Goal: Task Accomplishment & Management: Manage account settings

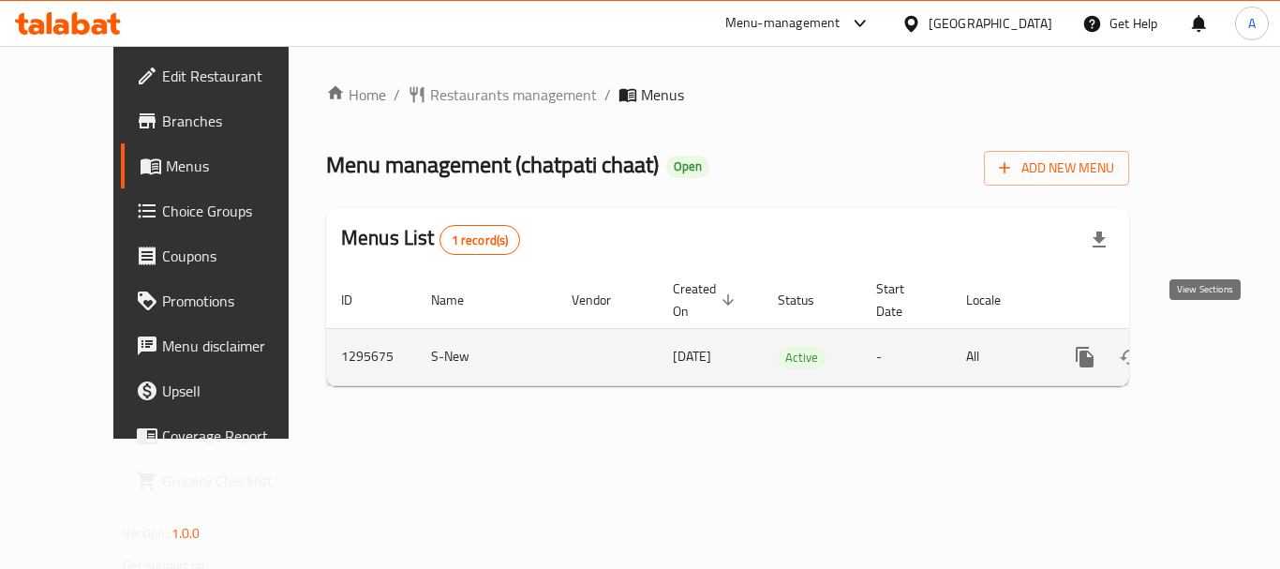
click at [1209, 346] on icon "enhanced table" at bounding box center [1220, 357] width 22 height 22
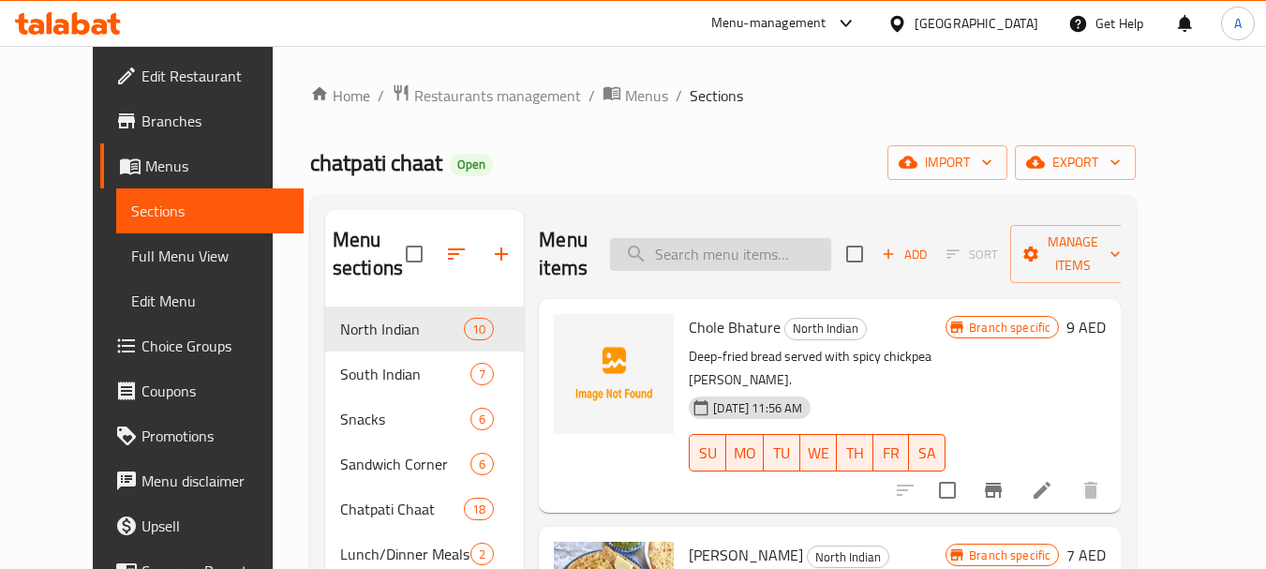
click at [785, 243] on input "search" at bounding box center [720, 254] width 221 height 33
paste input "Paneer Labbadar"
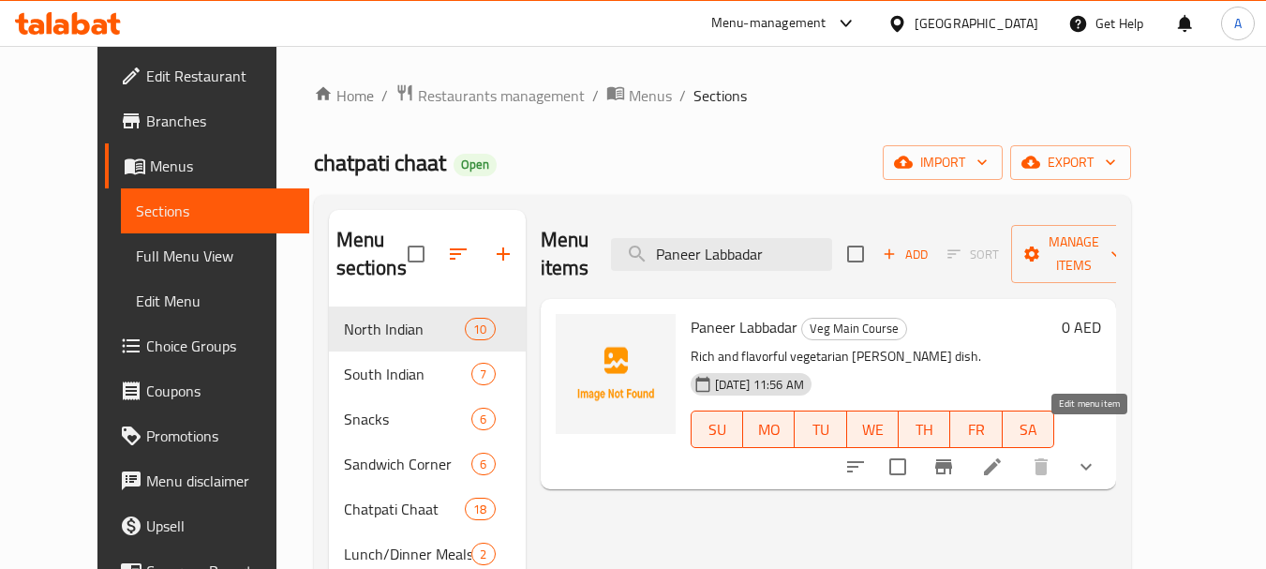
type input "Paneer Labbadar"
click at [1004, 455] on icon at bounding box center [992, 466] width 22 height 22
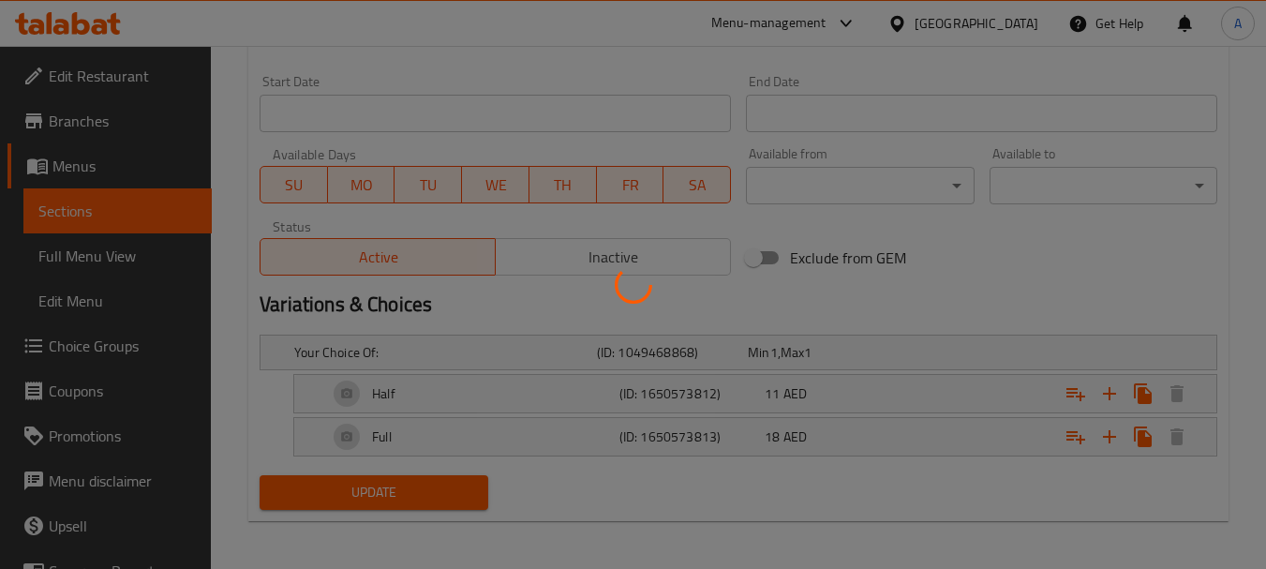
scroll to position [775, 0]
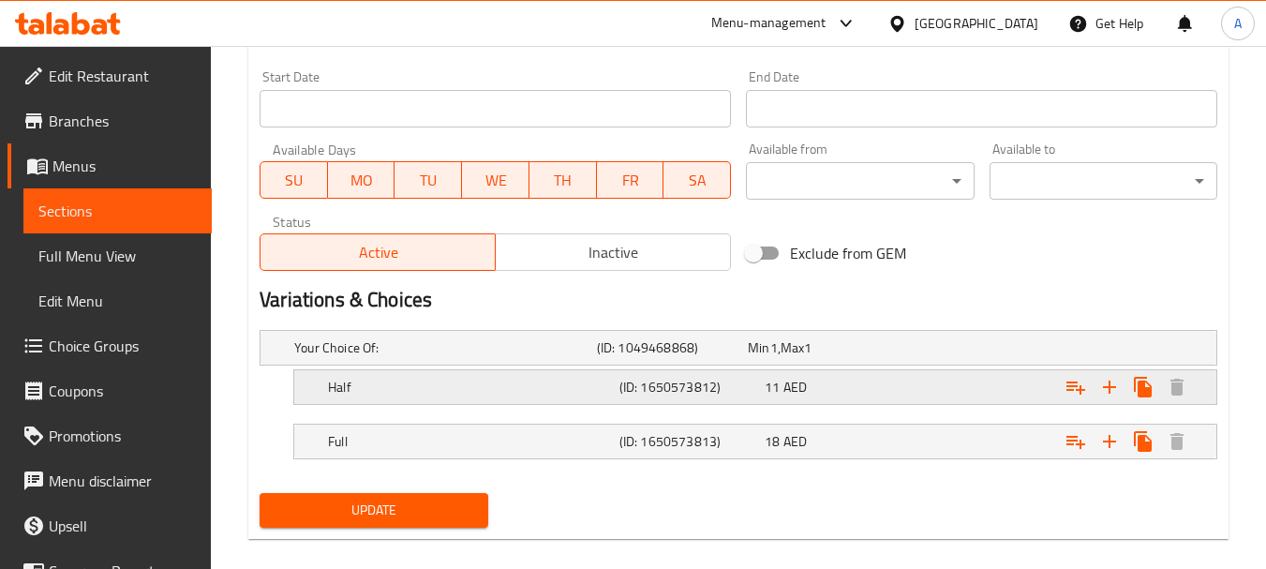
click at [828, 357] on div "11 AED" at bounding box center [819, 347] width 143 height 19
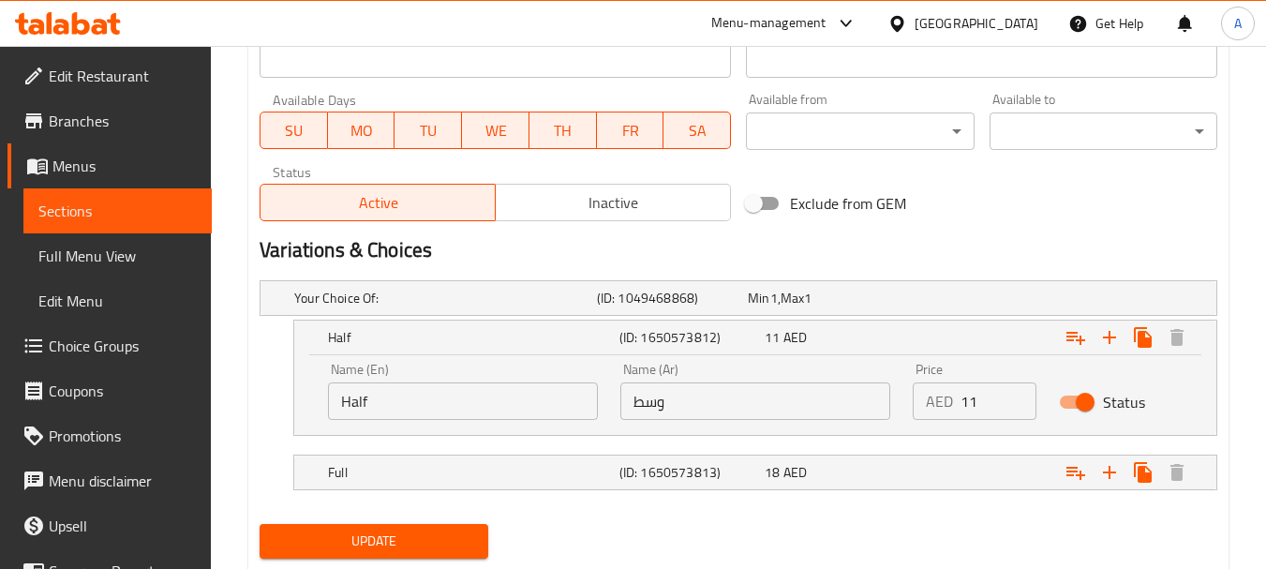
scroll to position [869, 0]
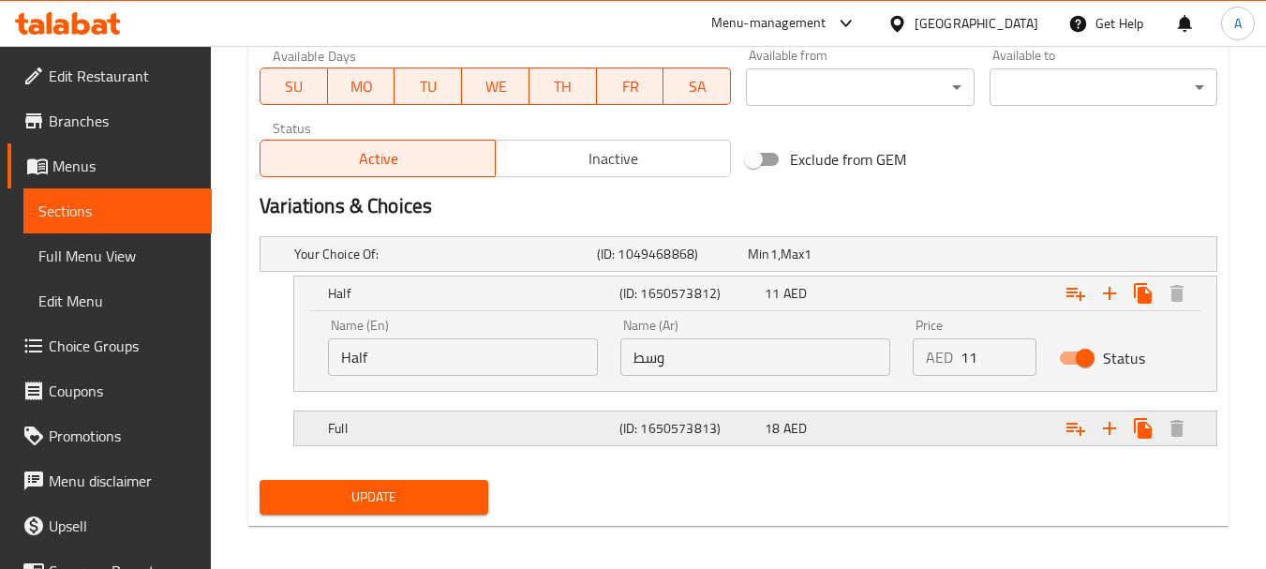
click at [766, 266] on span "18" at bounding box center [759, 254] width 22 height 24
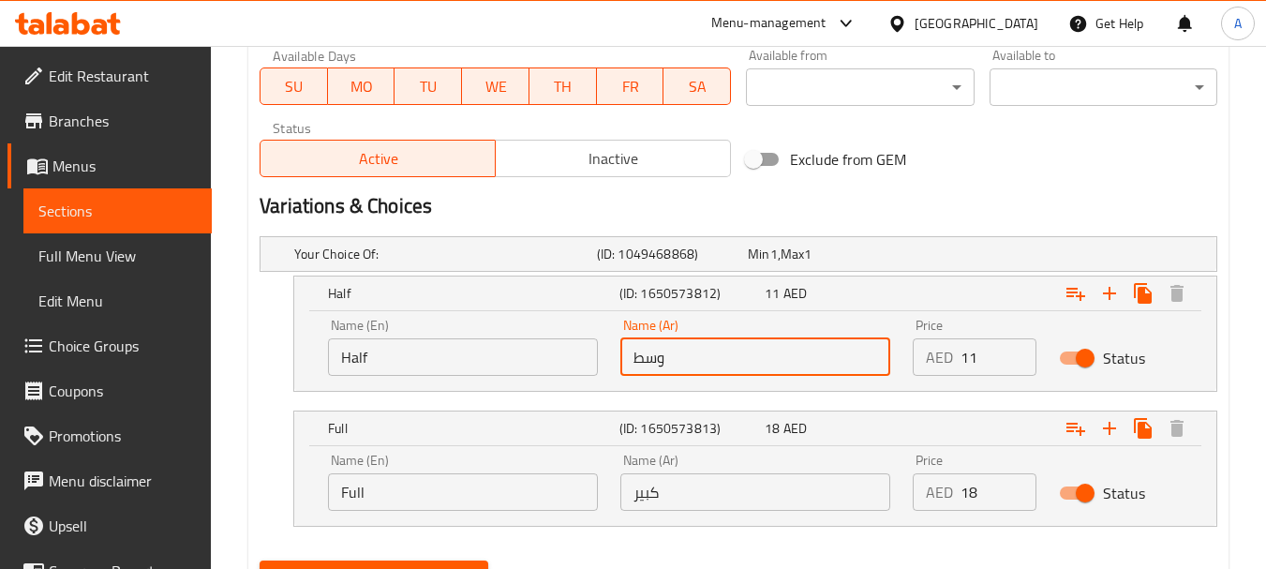
click at [772, 347] on input "وسط" at bounding box center [755, 356] width 270 height 37
click at [771, 346] on input "وسط" at bounding box center [755, 356] width 270 height 37
click at [772, 343] on input "\" at bounding box center [755, 356] width 270 height 37
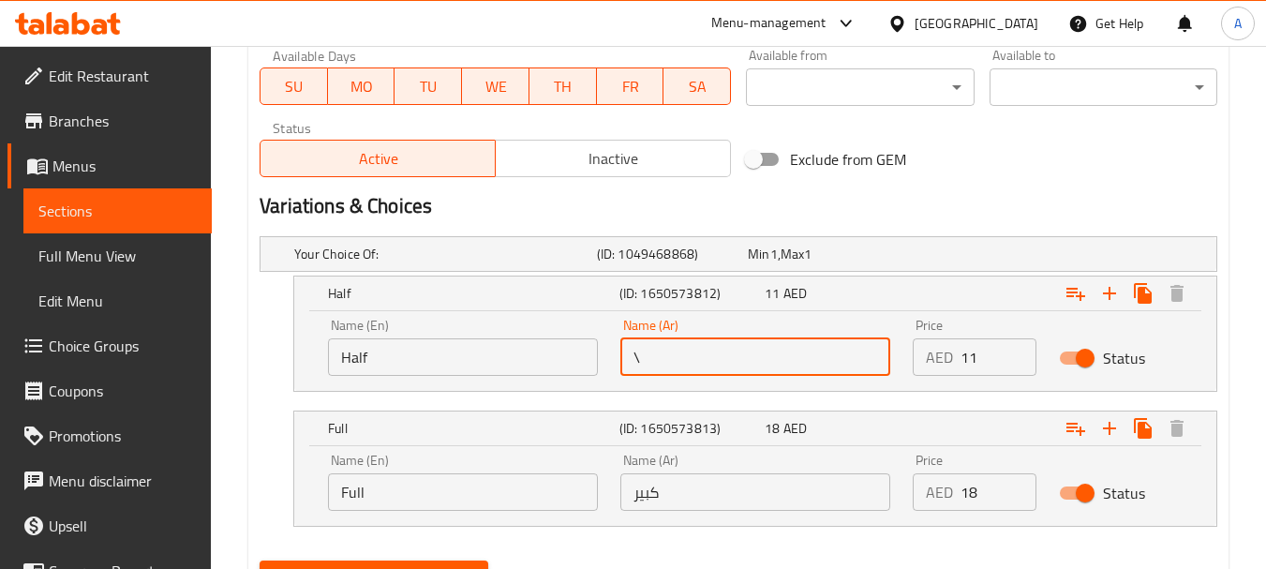
click at [772, 343] on input "\" at bounding box center [755, 356] width 270 height 37
type input "\"
type input "1/2"
click at [695, 493] on input "كبير" at bounding box center [755, 491] width 270 height 37
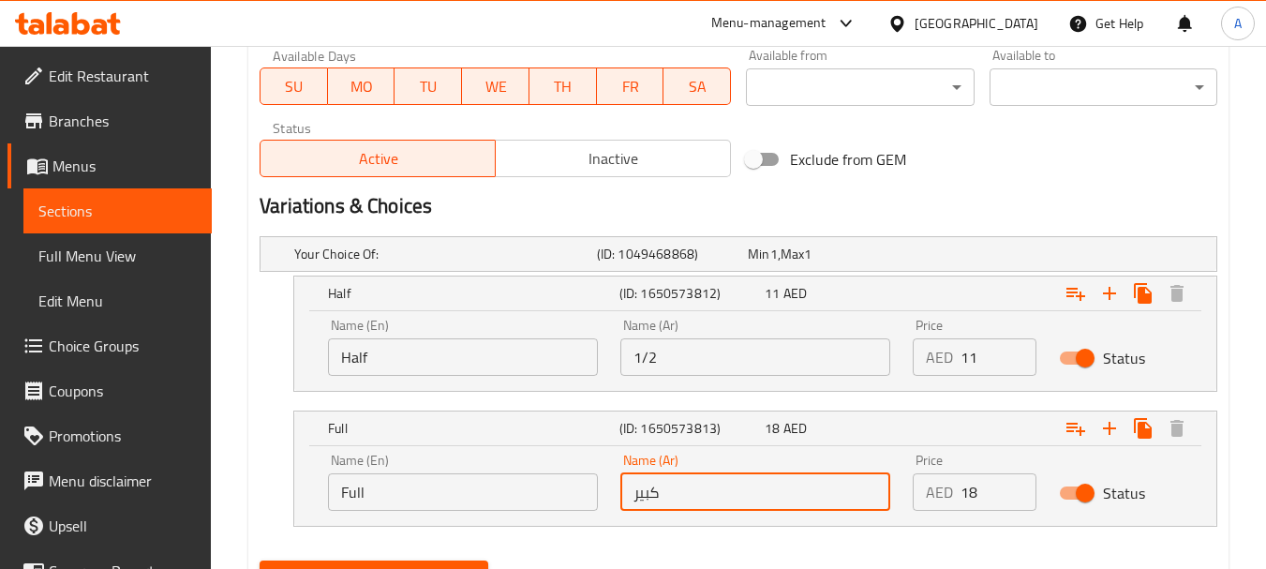
click at [695, 493] on input "كبير" at bounding box center [755, 491] width 270 height 37
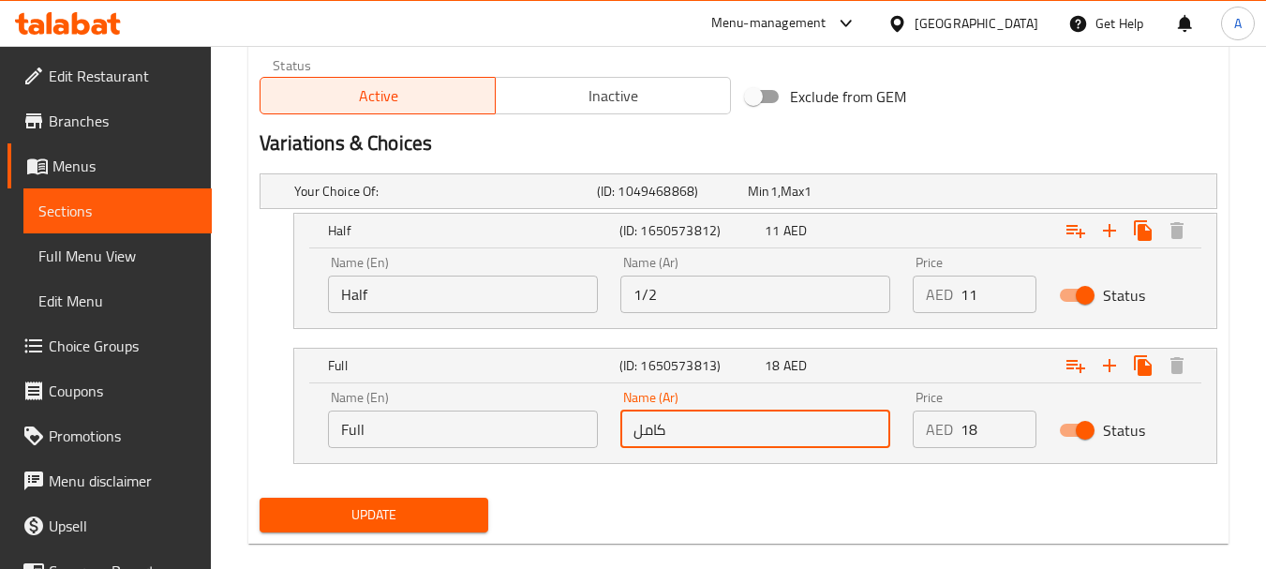
scroll to position [959, 0]
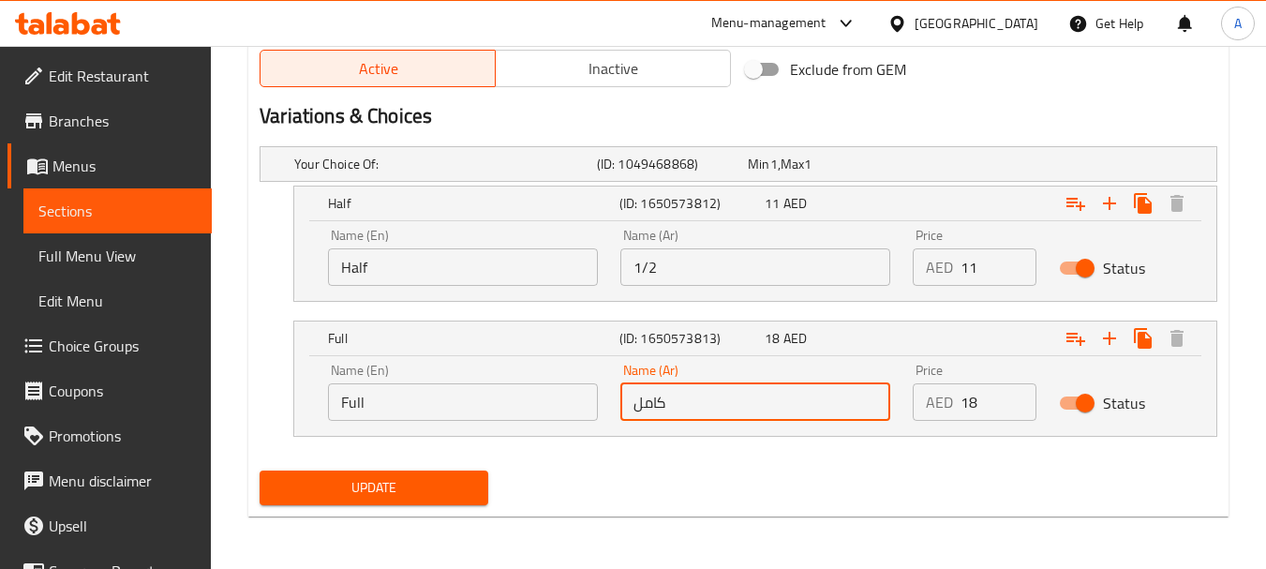
type input "كامل"
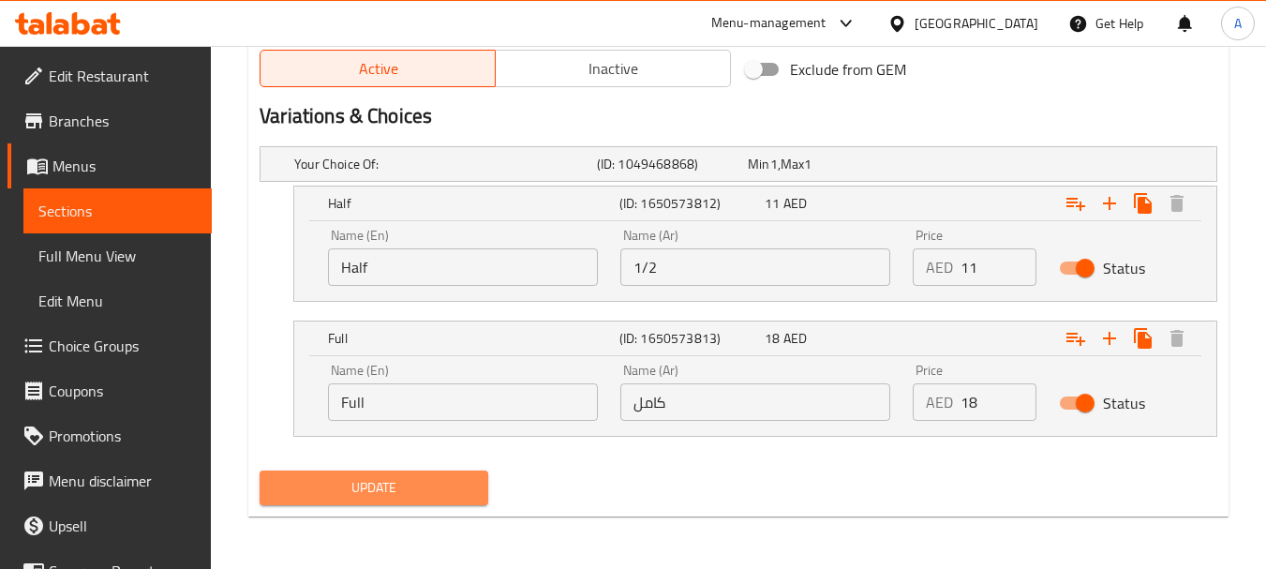
click at [397, 489] on span "Update" at bounding box center [374, 487] width 198 height 23
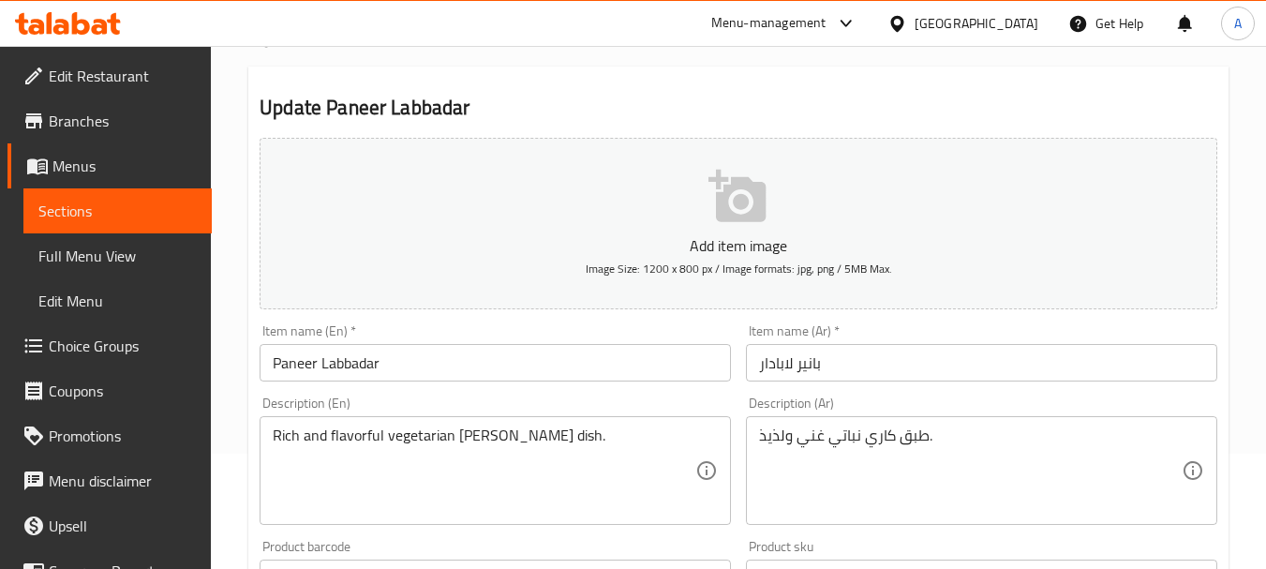
scroll to position [0, 0]
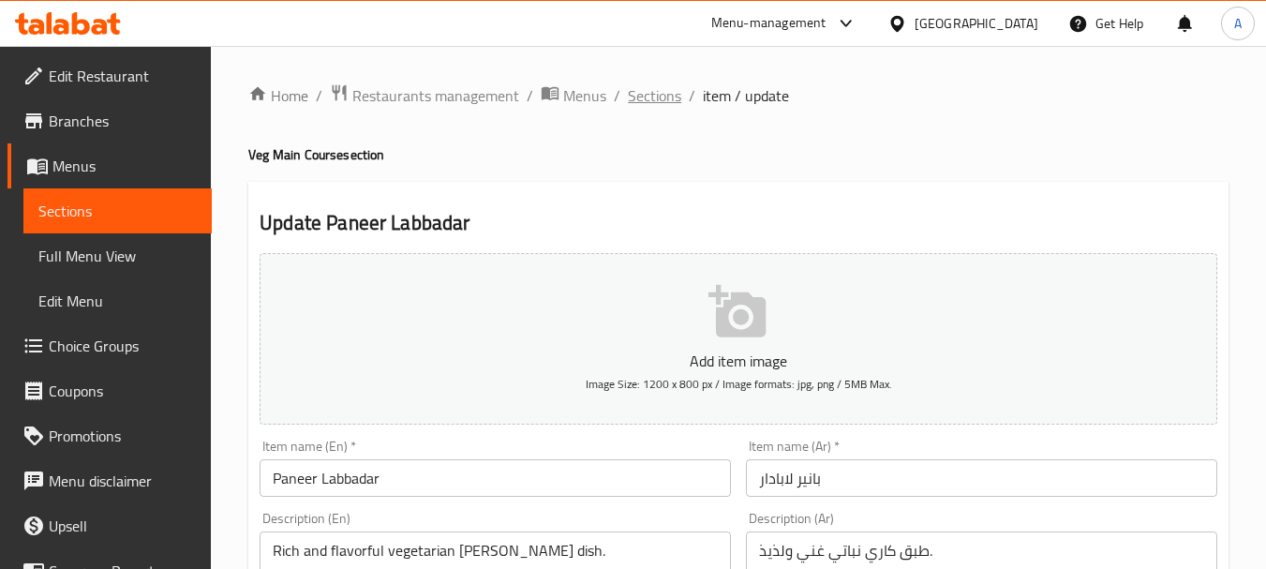
click at [671, 95] on span "Sections" at bounding box center [654, 95] width 53 height 22
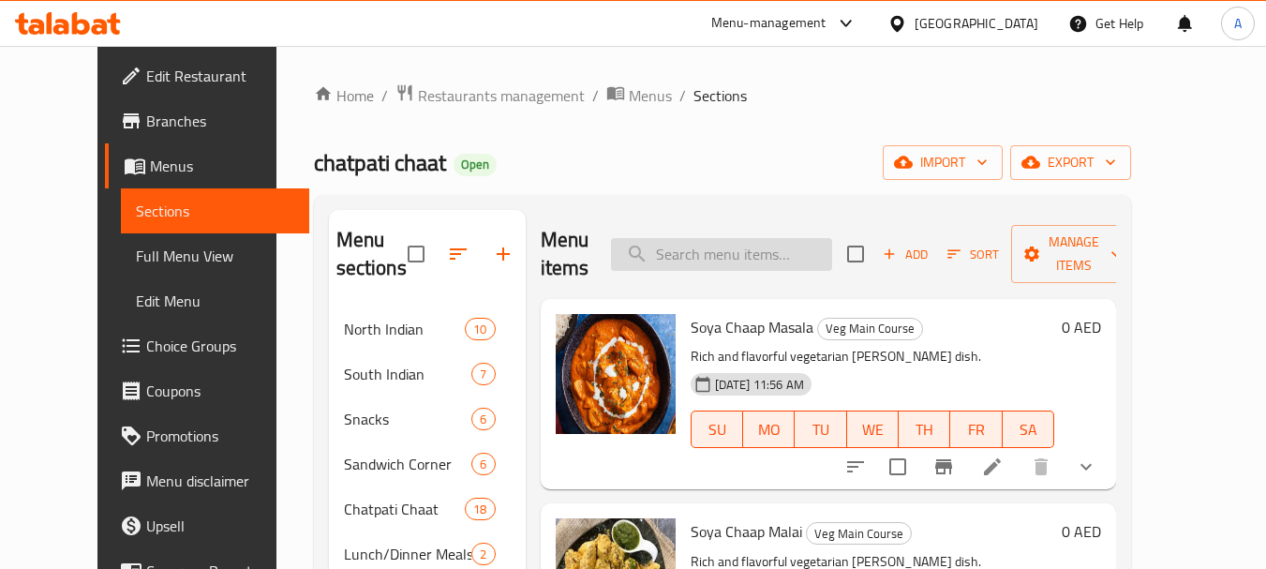
click at [722, 243] on input "search" at bounding box center [721, 254] width 221 height 33
paste input "Aloo Gobi Mattar"
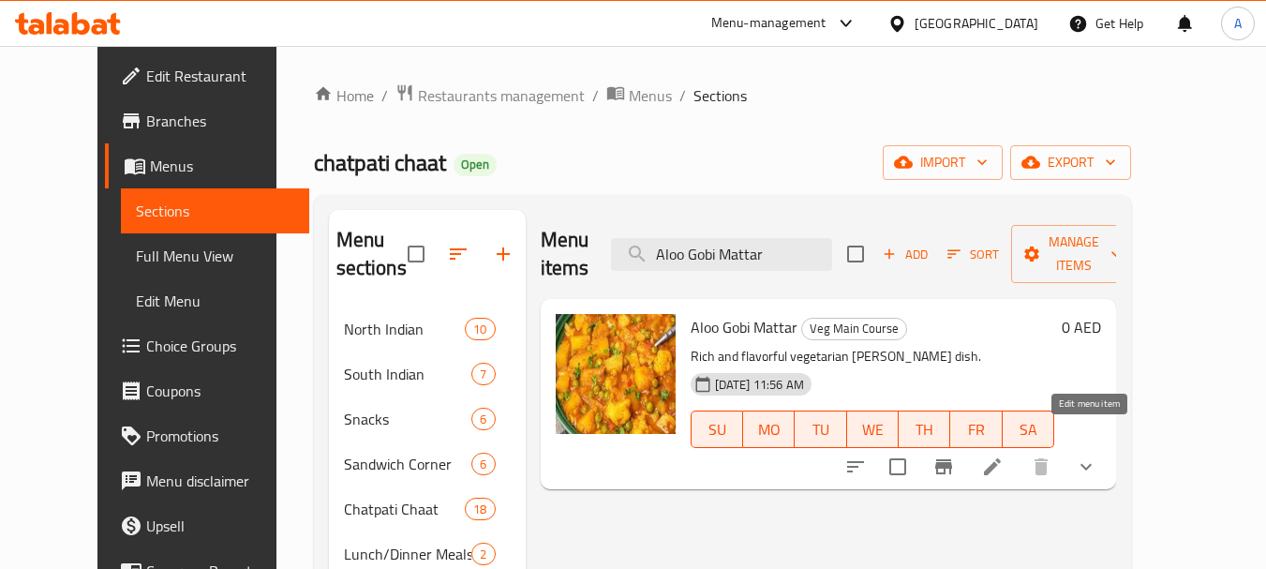
type input "Aloo Gobi Mattar"
click at [1004, 455] on icon at bounding box center [992, 466] width 22 height 22
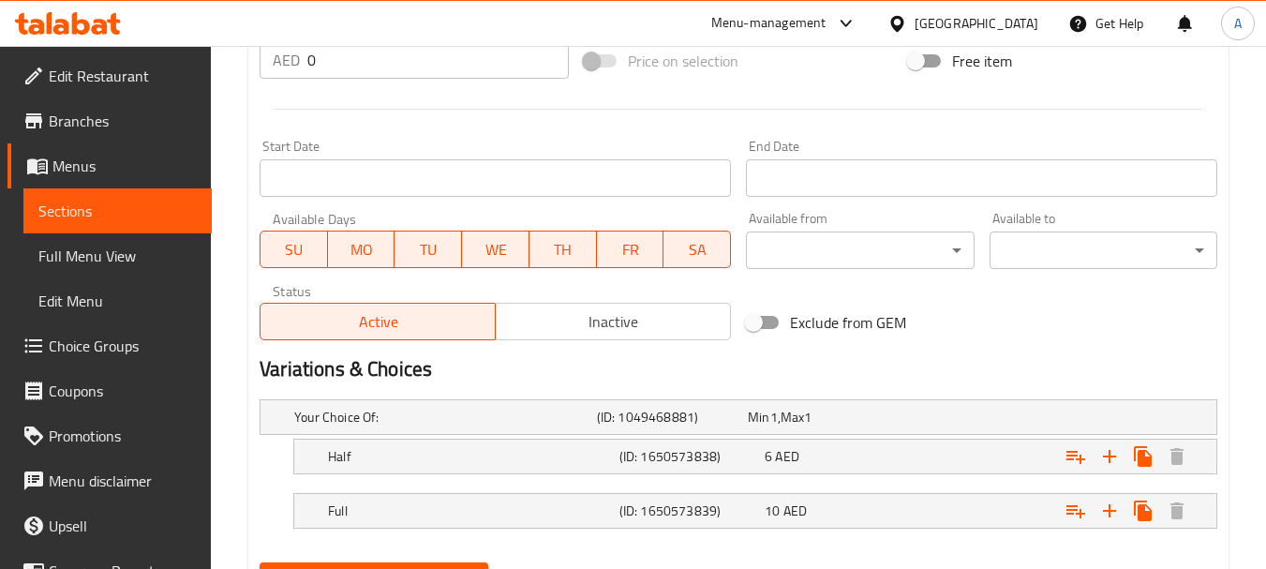
scroll to position [731, 0]
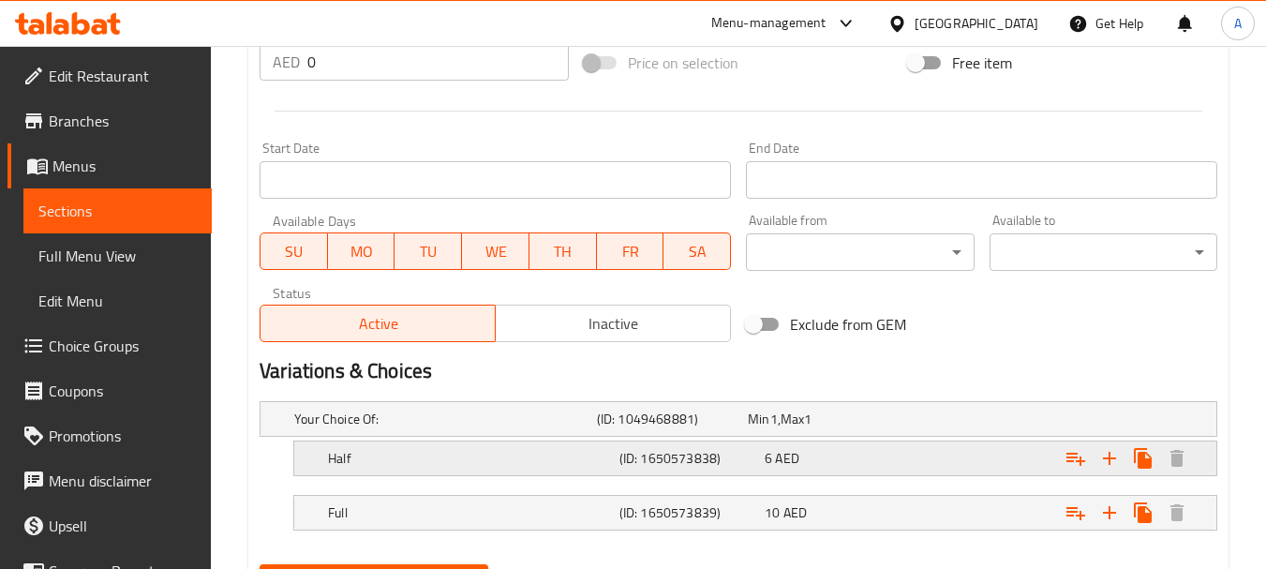
click at [833, 428] on div "6 AED" at bounding box center [819, 419] width 143 height 19
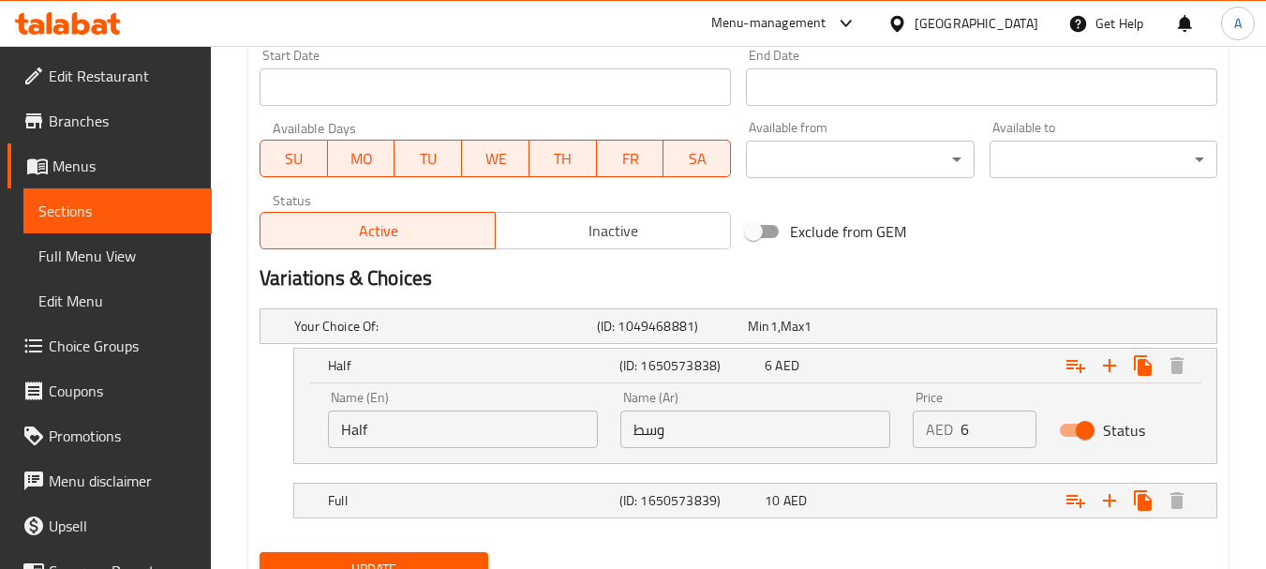
scroll to position [901, 0]
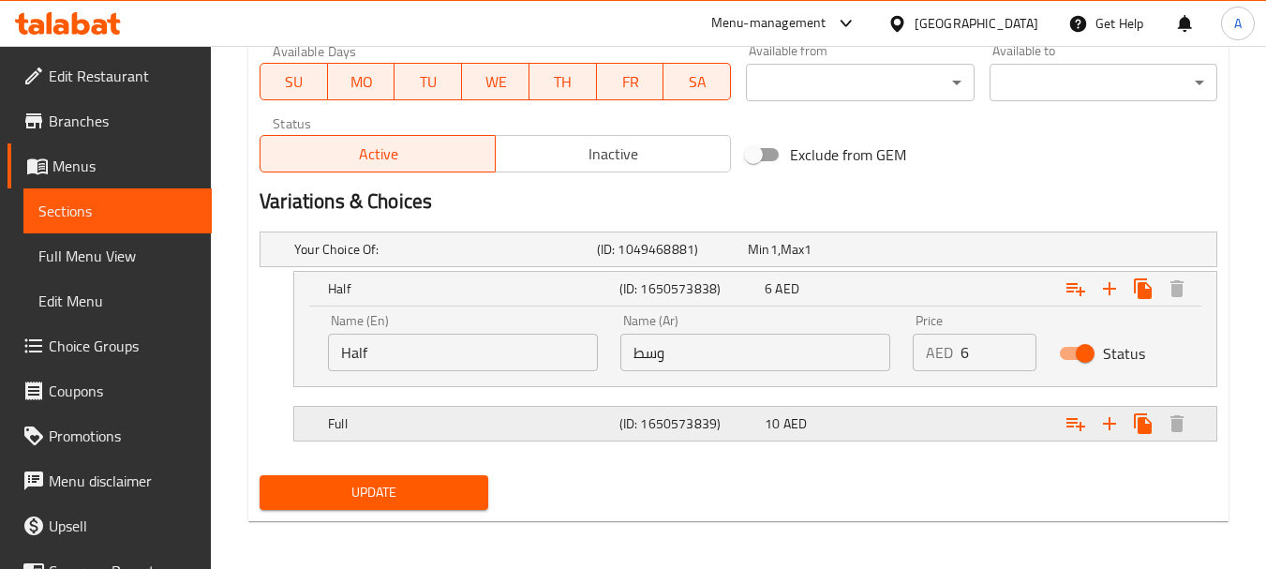
click at [821, 259] on div "10 AED" at bounding box center [819, 249] width 143 height 19
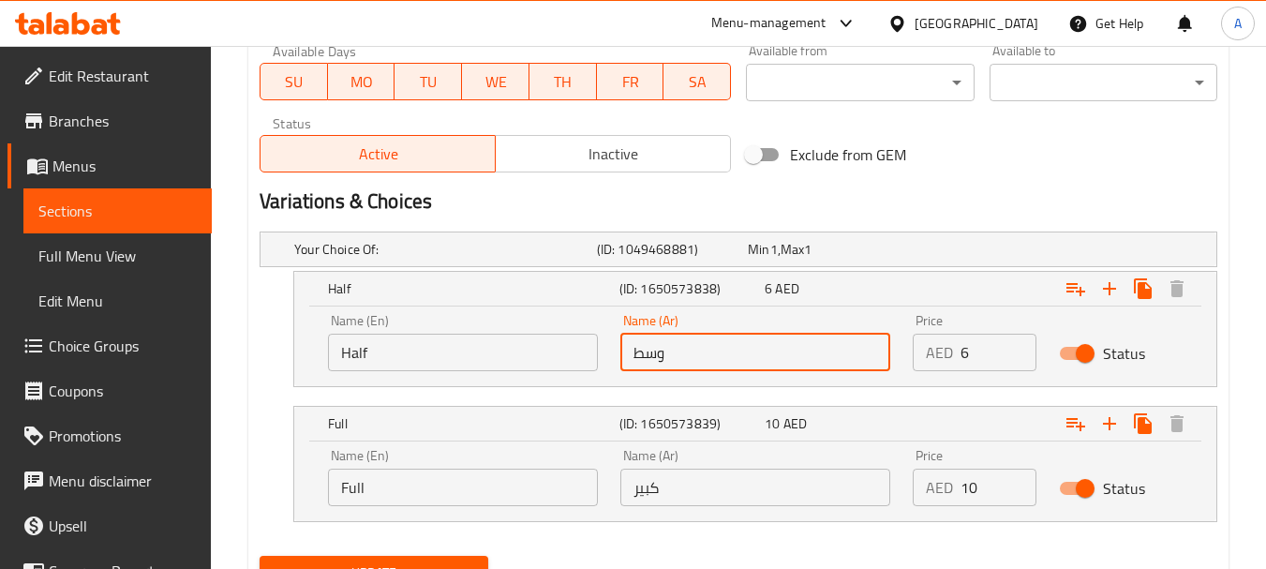
click at [707, 364] on input "وسط" at bounding box center [755, 352] width 270 height 37
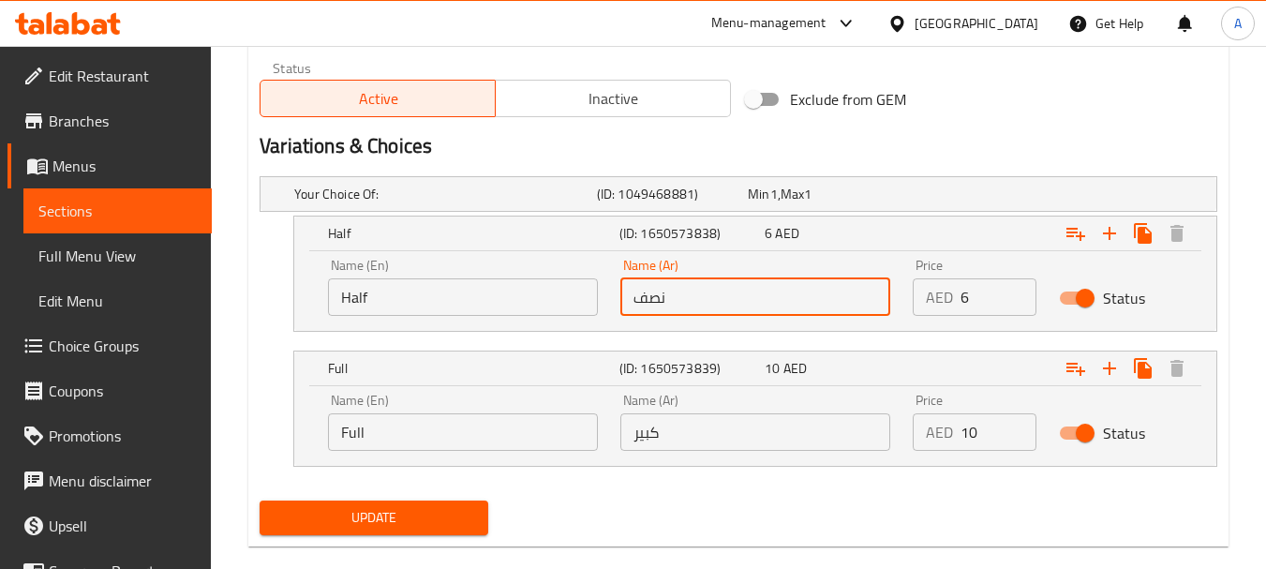
scroll to position [986, 0]
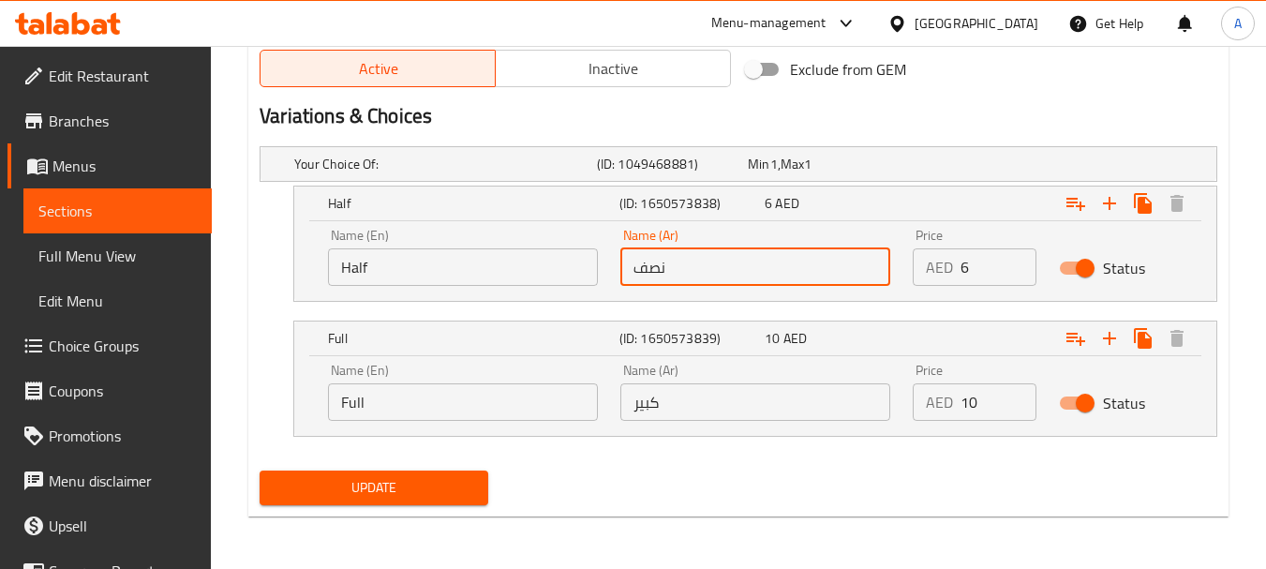
type input "نصف"
click at [696, 416] on input "كبير" at bounding box center [755, 401] width 270 height 37
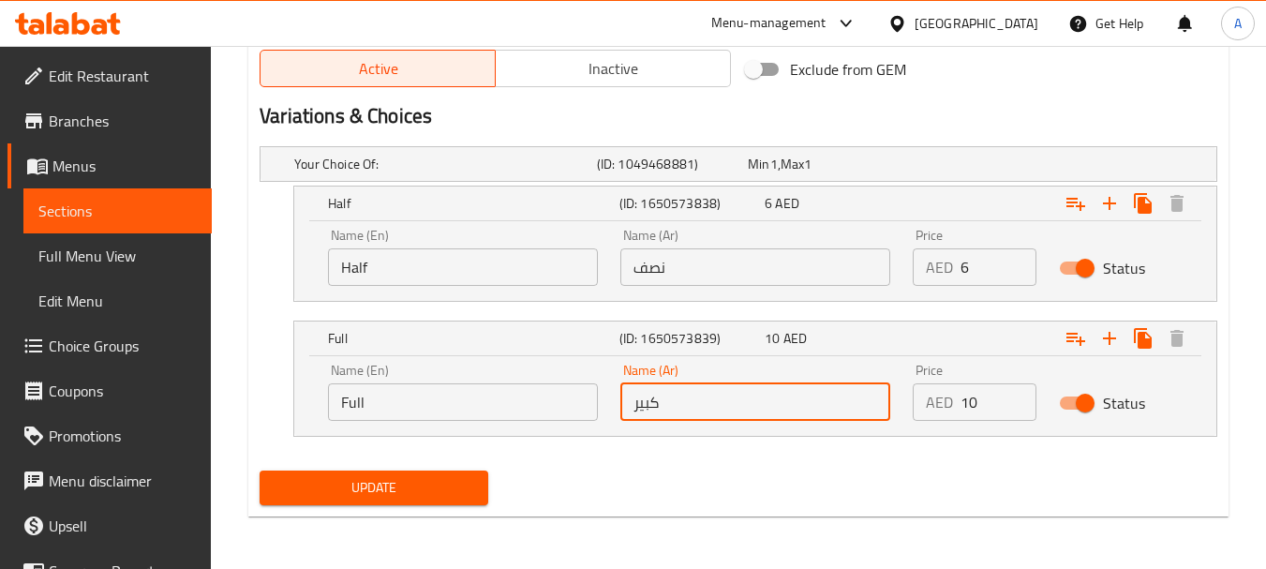
click at [696, 416] on input "كبير" at bounding box center [755, 401] width 270 height 37
type input "كامل"
click at [375, 479] on span "Update" at bounding box center [374, 487] width 198 height 23
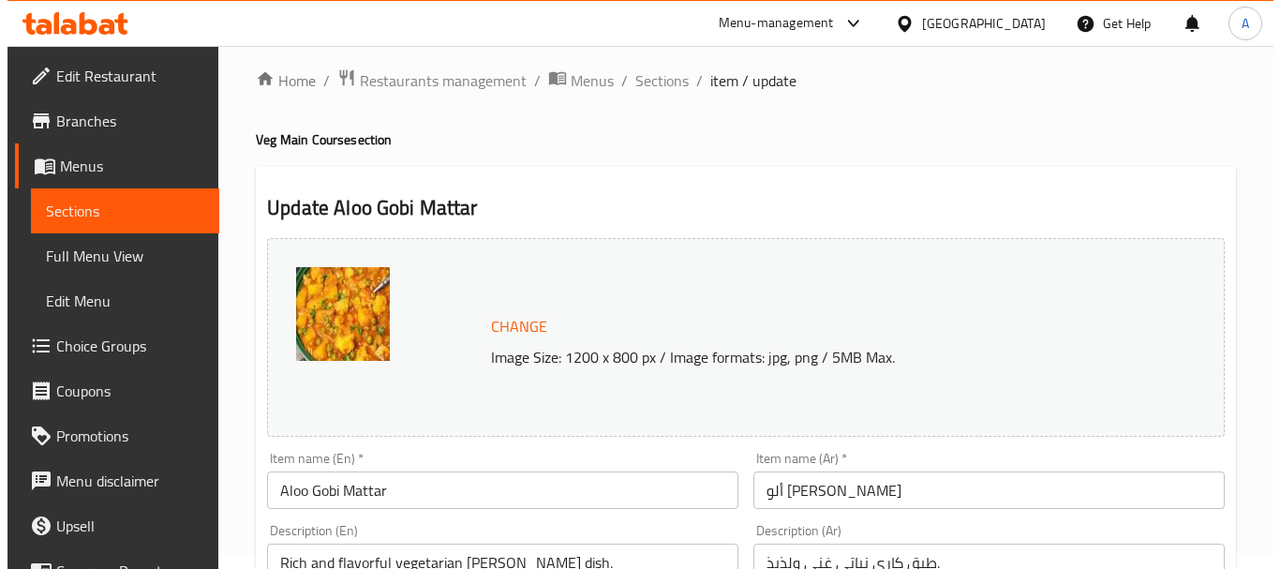
scroll to position [0, 0]
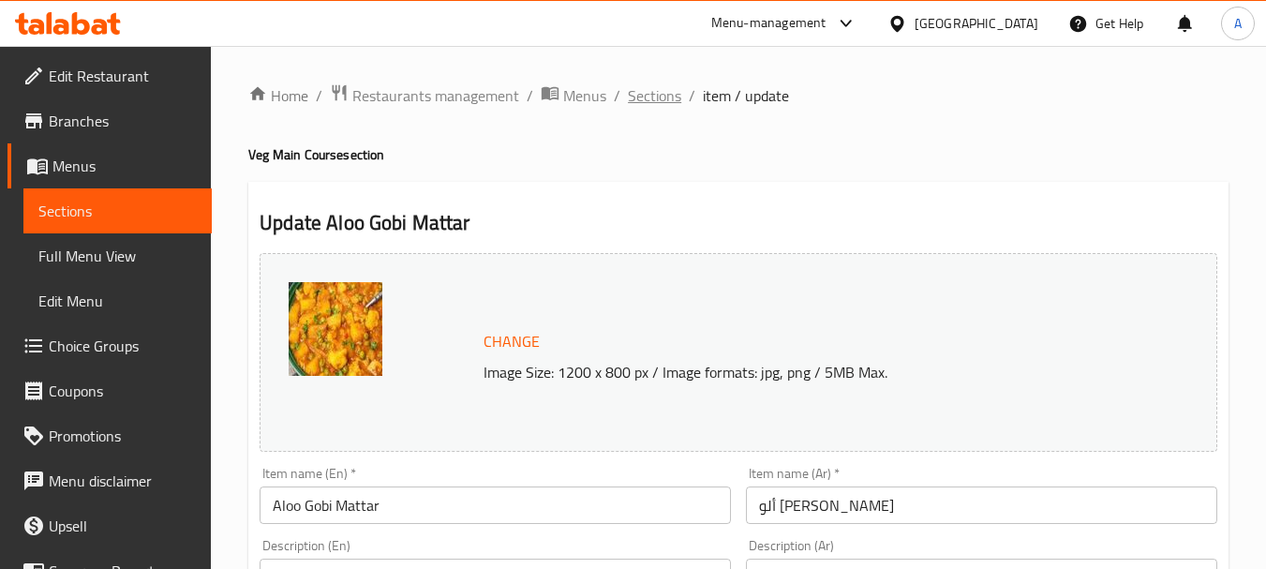
click at [656, 106] on span "Sections" at bounding box center [654, 95] width 53 height 22
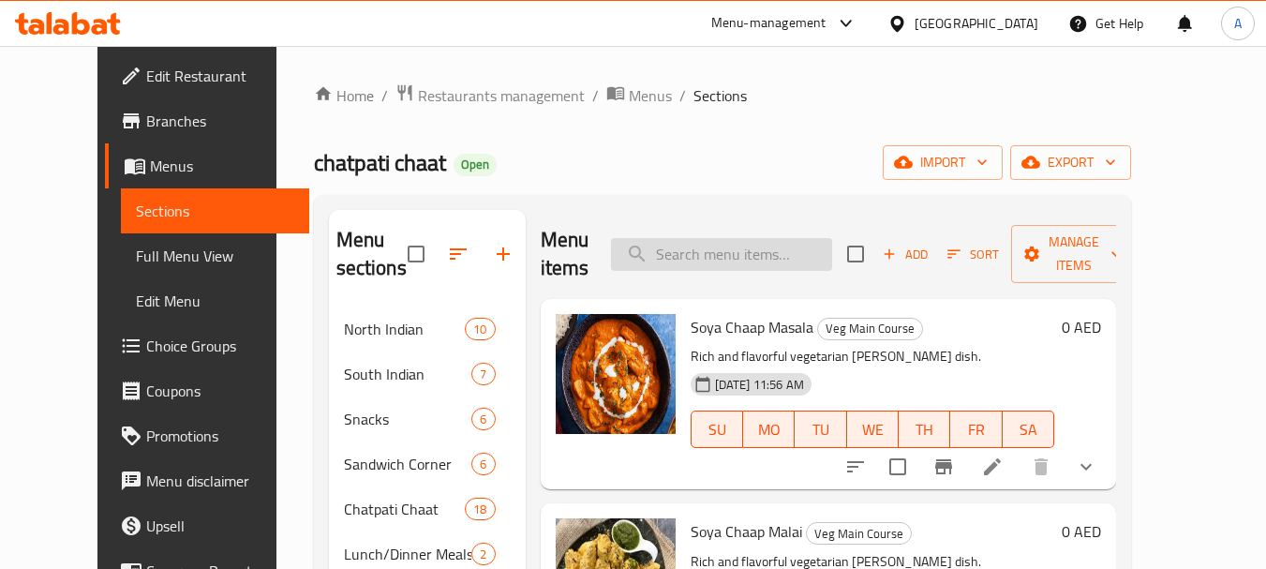
click at [766, 256] on input "search" at bounding box center [721, 254] width 221 height 33
paste input "[PERSON_NAME]"
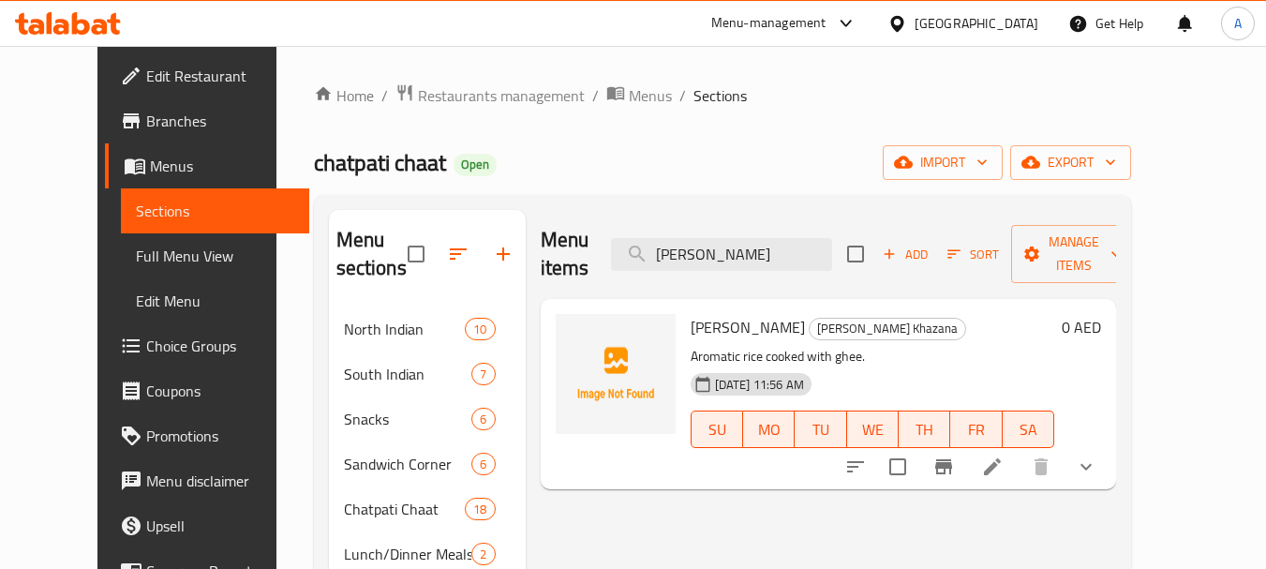
type input "[PERSON_NAME]"
click at [1004, 455] on icon at bounding box center [992, 466] width 22 height 22
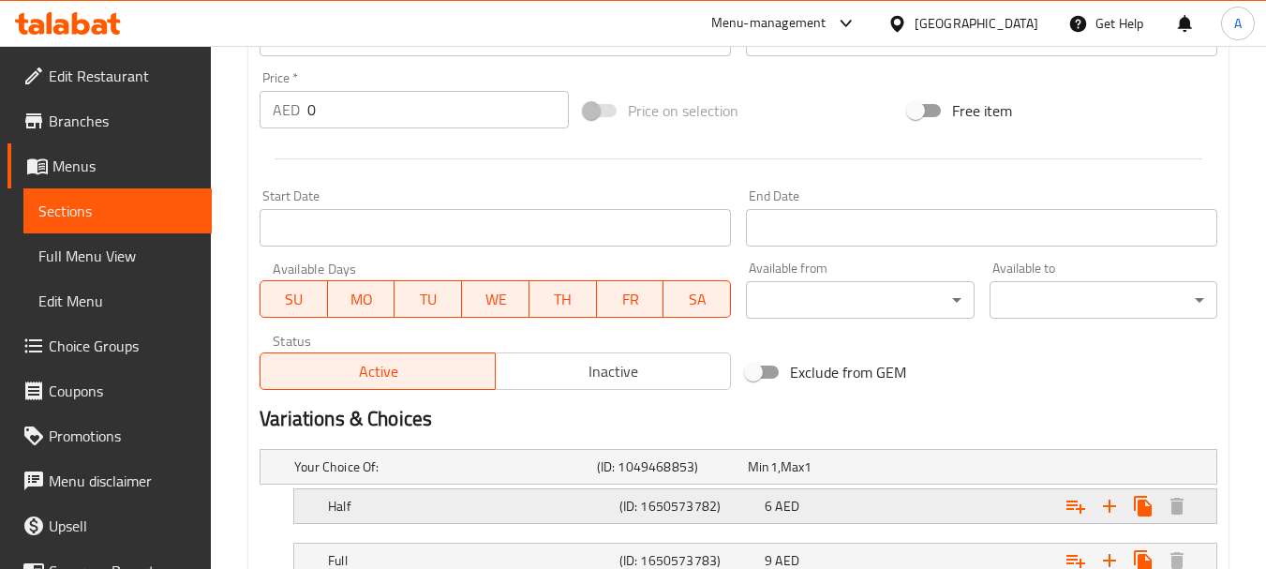
click at [747, 487] on div "Half (ID: 1650573782) 6 AED" at bounding box center [744, 466] width 907 height 41
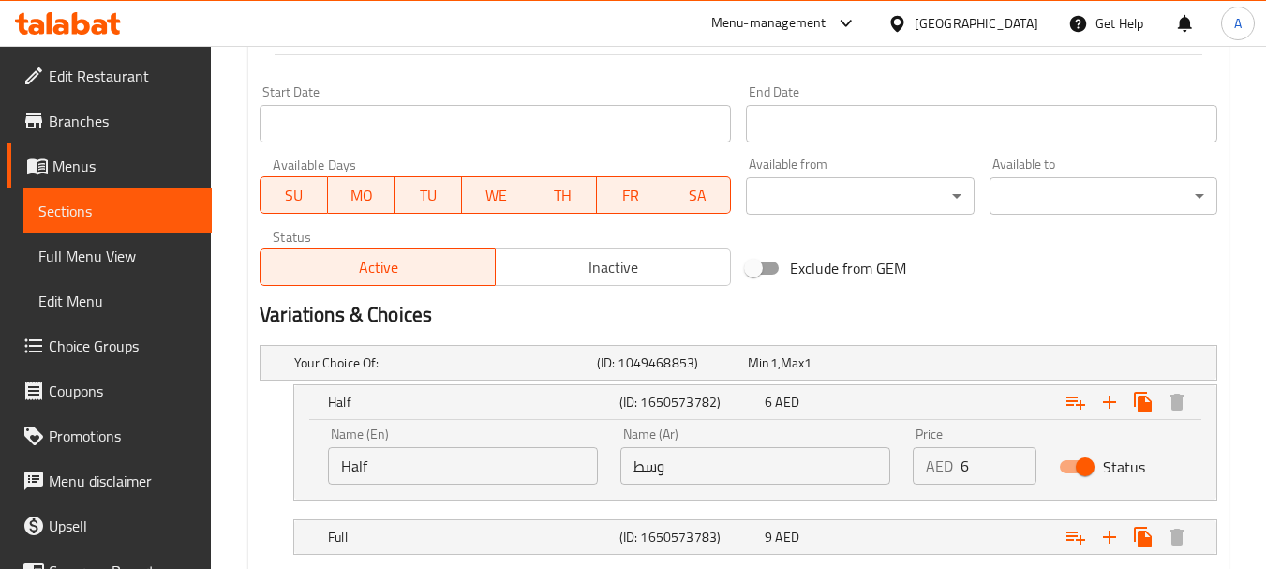
scroll to position [843, 0]
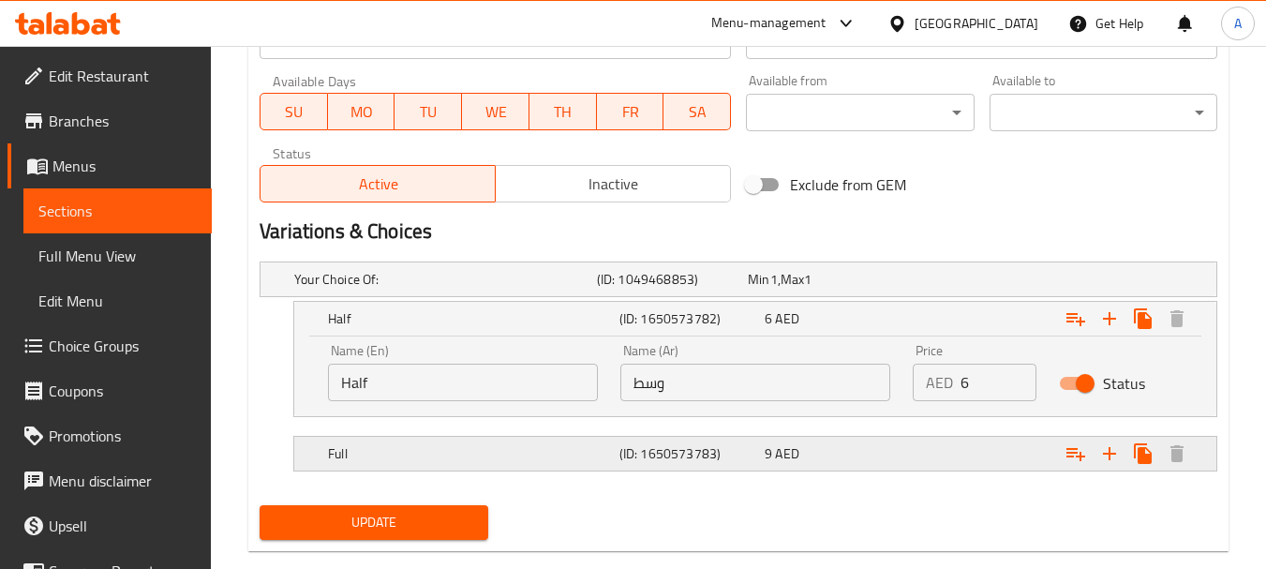
drag, startPoint x: 715, startPoint y: 464, endPoint x: 715, endPoint y: 448, distance: 15.9
click at [715, 289] on h5 "(ID: 1650573783)" at bounding box center [668, 279] width 143 height 19
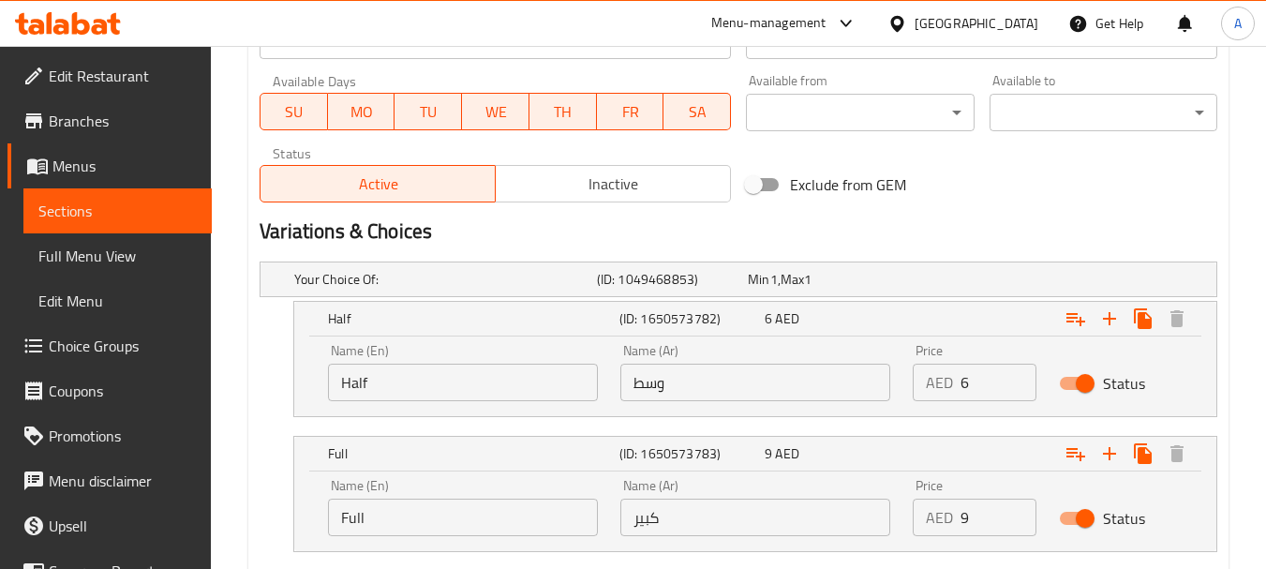
click at [729, 382] on input "وسط" at bounding box center [755, 382] width 270 height 37
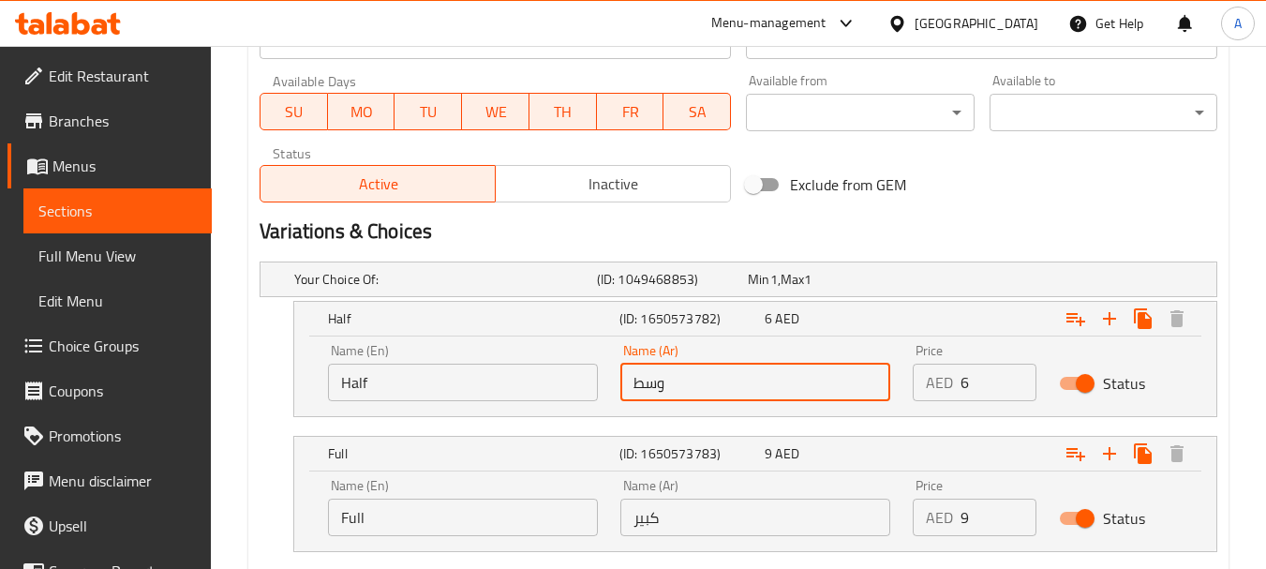
click at [729, 382] on input "وسط" at bounding box center [755, 382] width 270 height 37
click at [729, 380] on input "text" at bounding box center [755, 382] width 270 height 37
type input "نصف"
click at [718, 518] on input "كبير" at bounding box center [755, 517] width 270 height 37
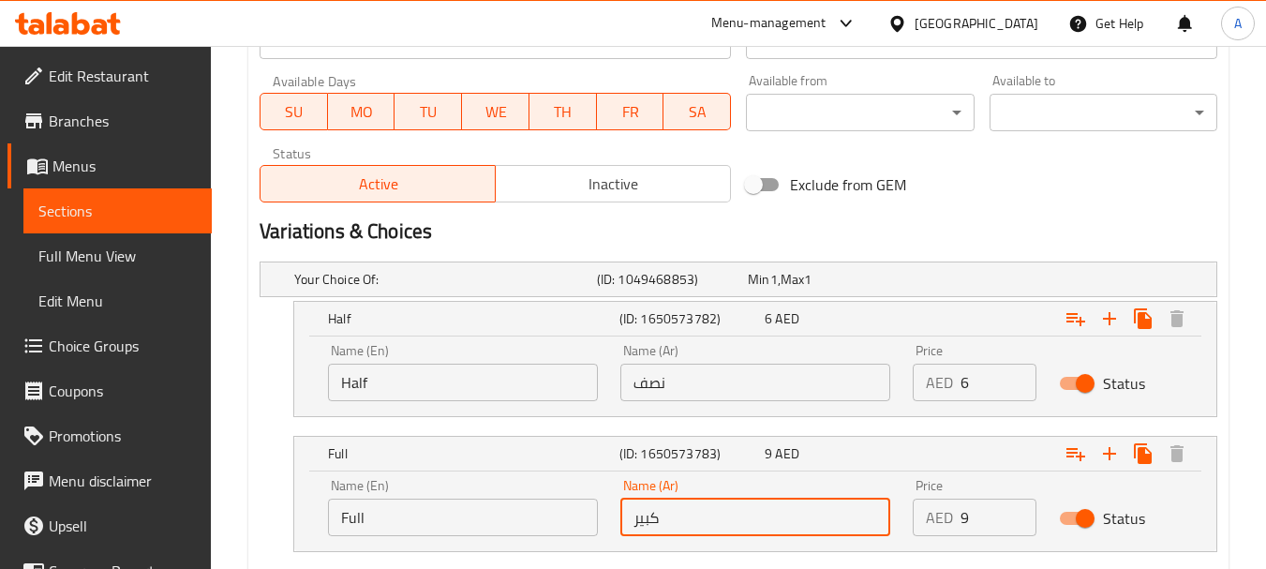
click at [718, 518] on input "كبير" at bounding box center [755, 517] width 270 height 37
type input "كامل"
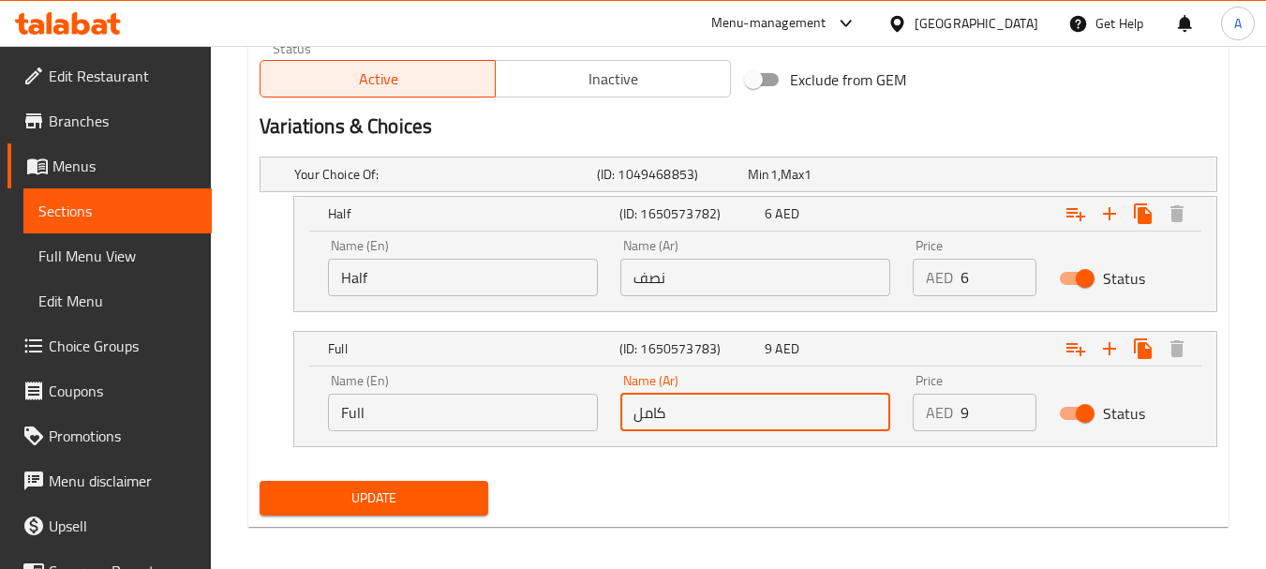
scroll to position [959, 0]
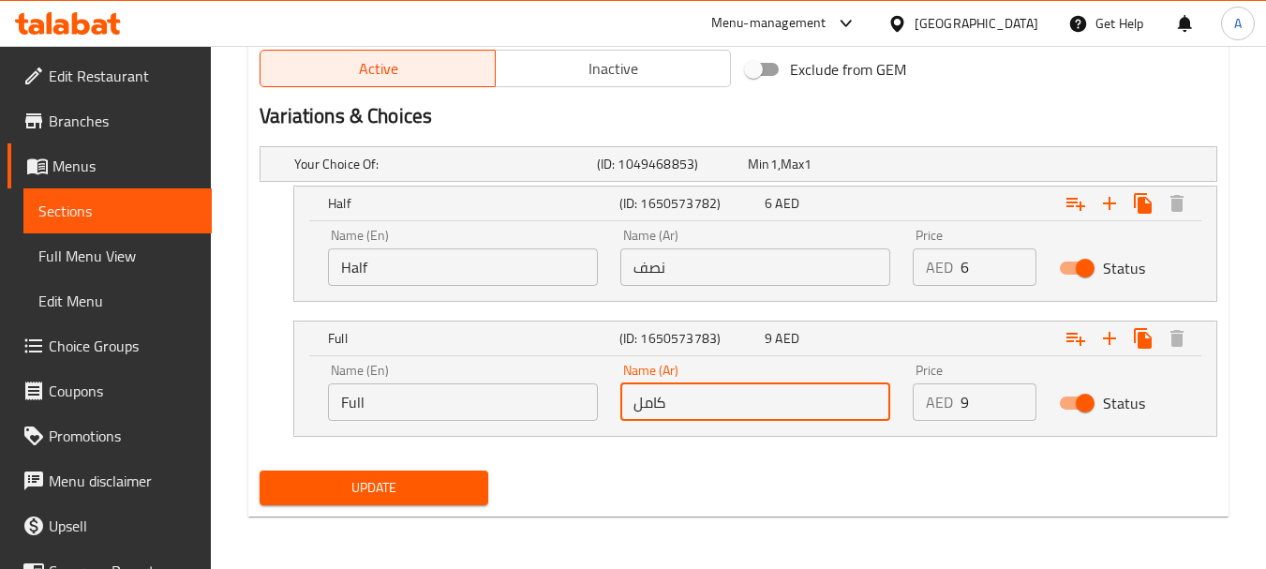
click at [476, 471] on button "Update" at bounding box center [374, 487] width 228 height 35
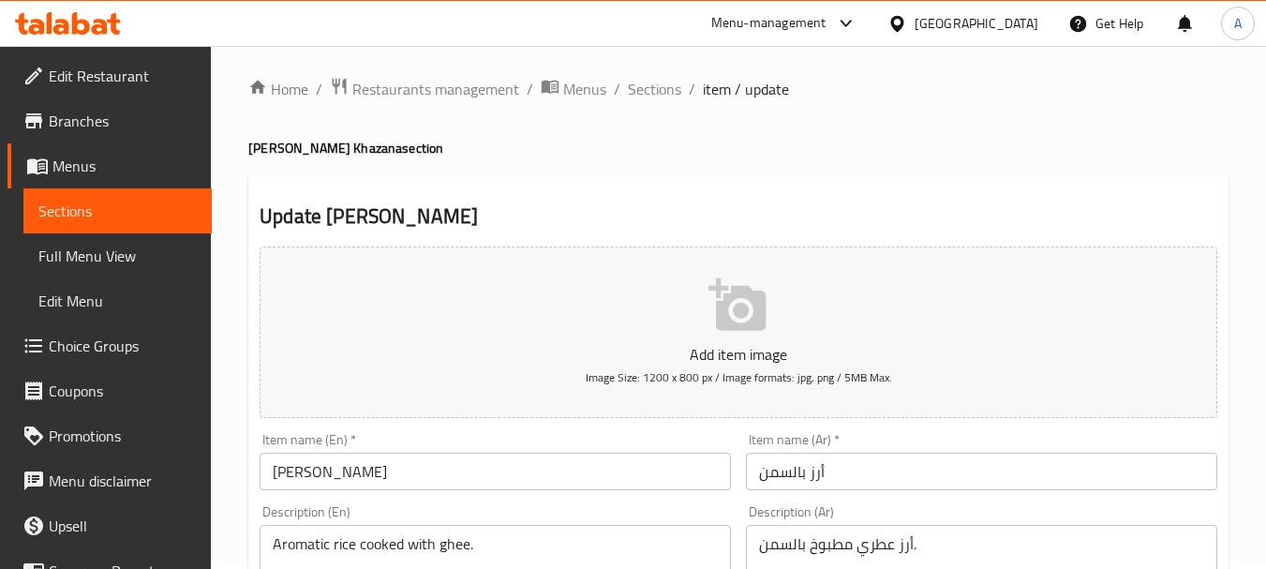
scroll to position [0, 0]
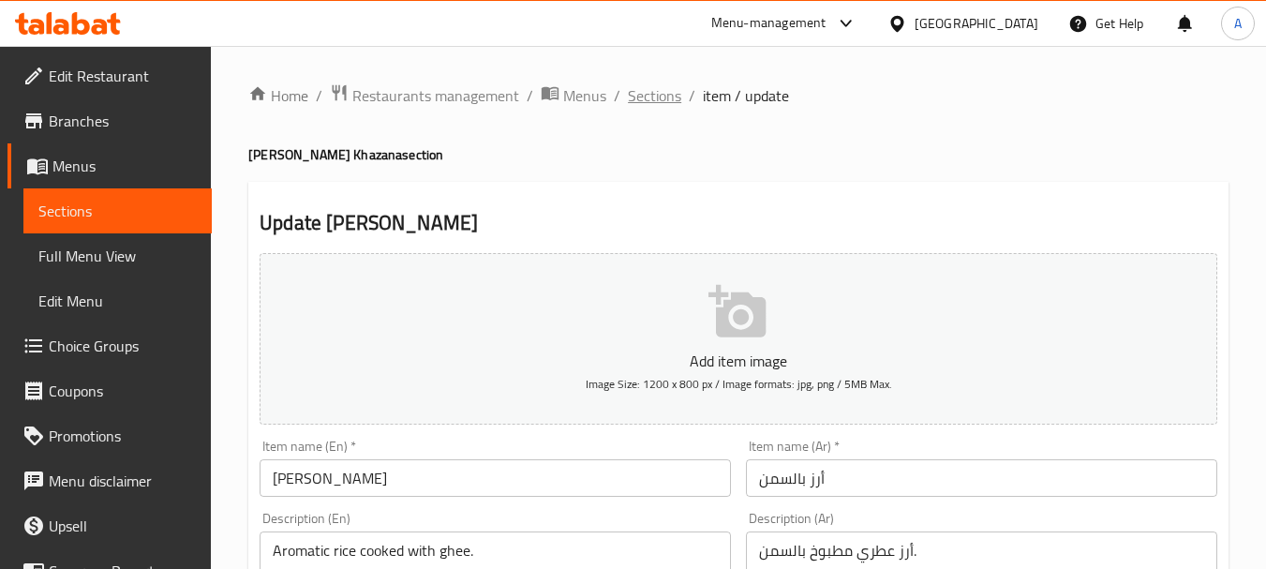
click at [629, 100] on span "Sections" at bounding box center [654, 95] width 53 height 22
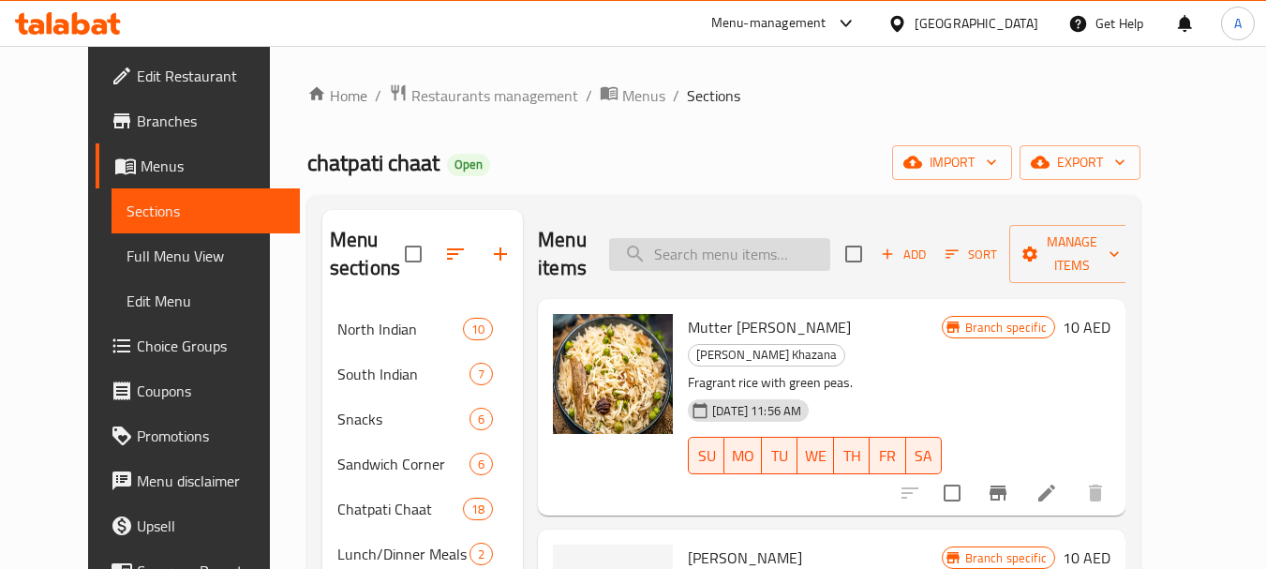
click at [810, 262] on input "search" at bounding box center [719, 254] width 221 height 33
paste input "[PERSON_NAME]"
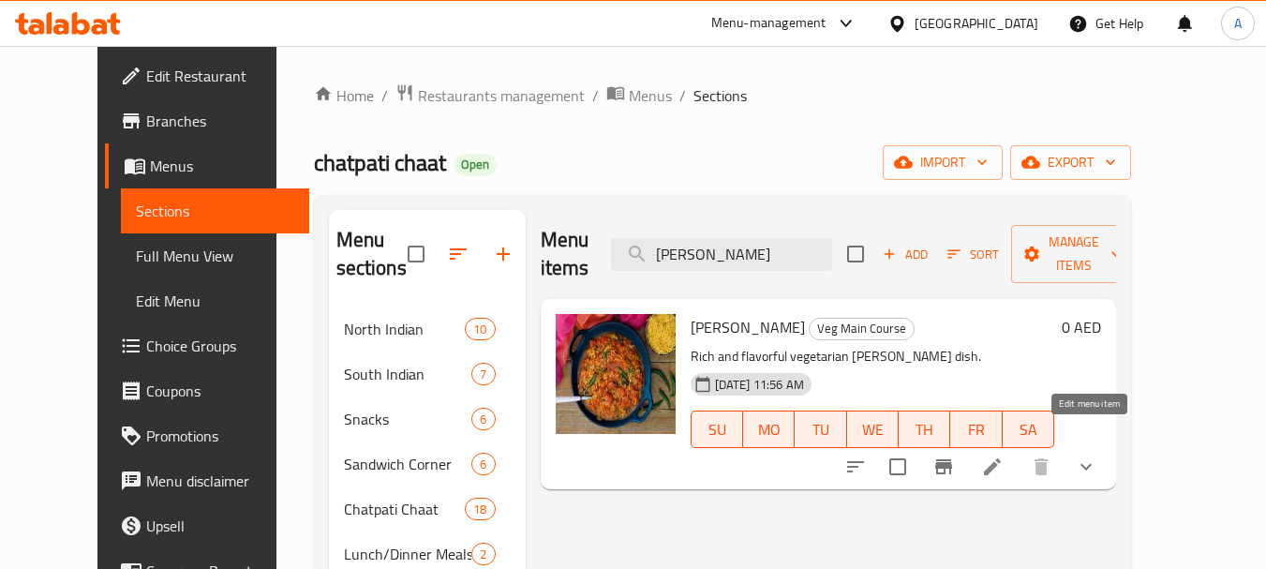
type input "[PERSON_NAME]"
click at [1004, 455] on icon at bounding box center [992, 466] width 22 height 22
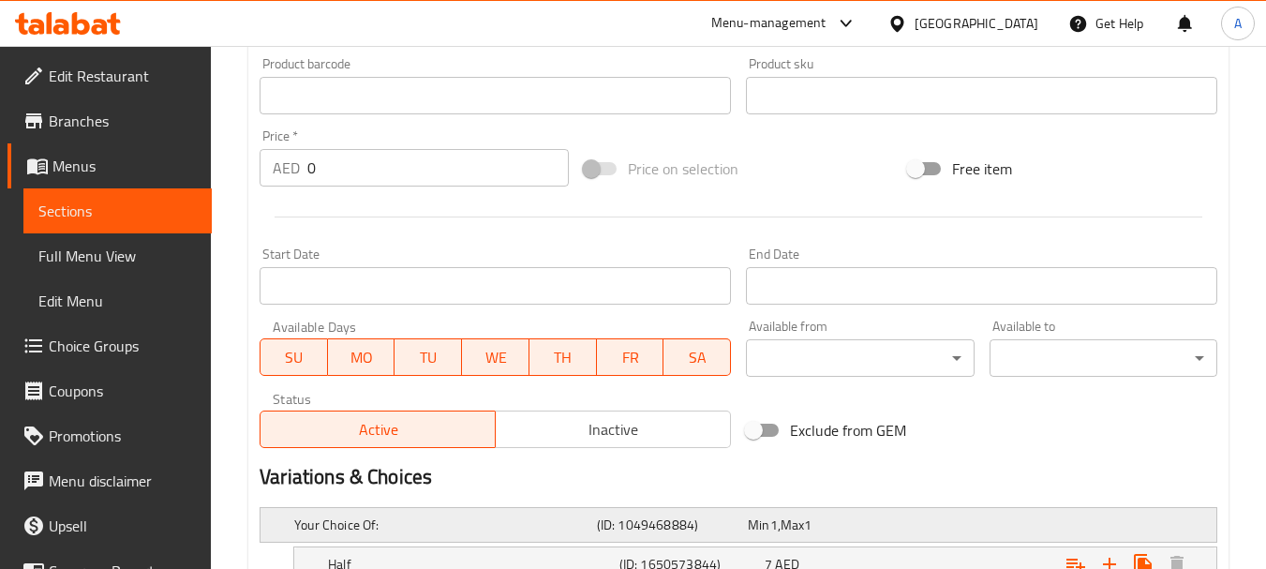
scroll to position [825, 0]
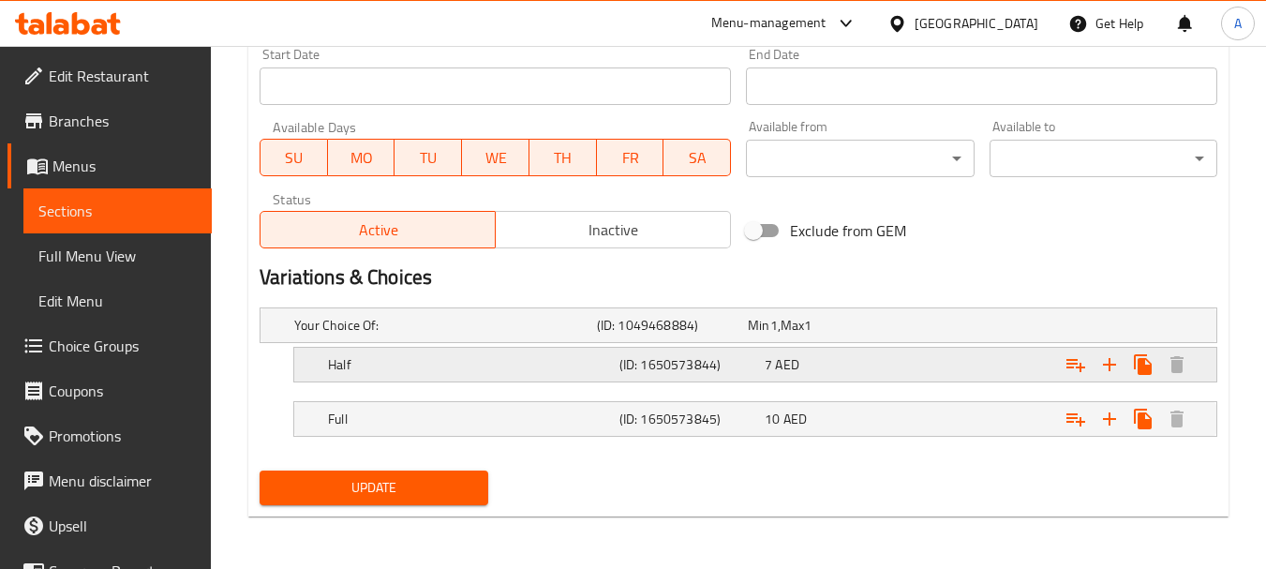
click at [664, 335] on h5 "(ID: 1650573844)" at bounding box center [668, 325] width 143 height 19
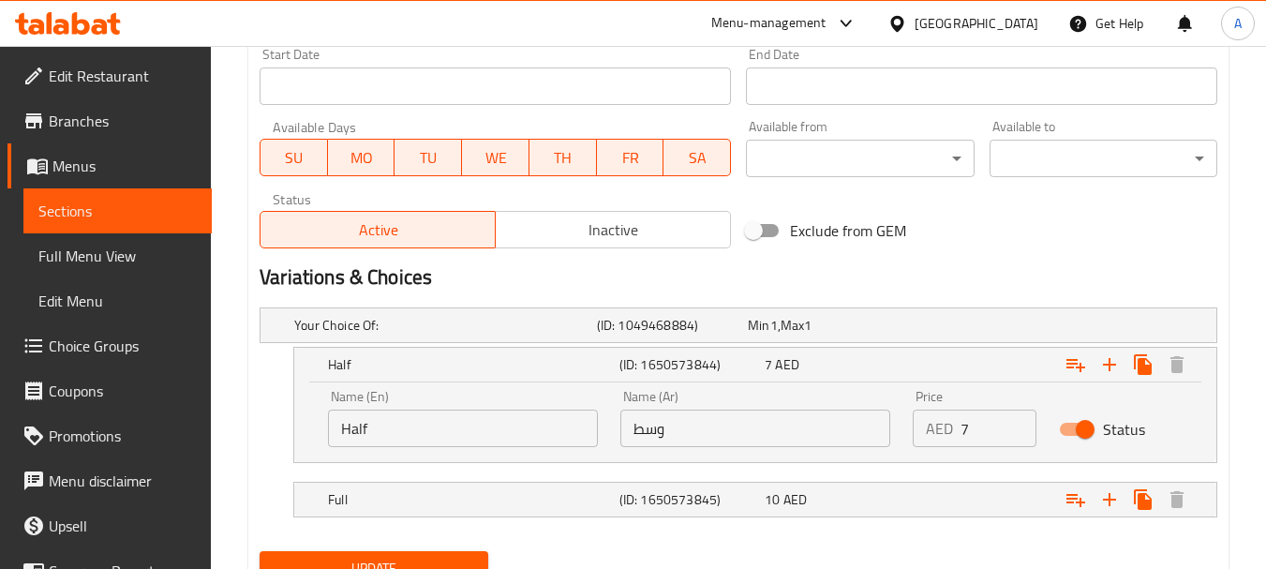
click at [653, 521] on nav at bounding box center [739, 528] width 958 height 15
click at [658, 335] on h5 "(ID: 1650573845)" at bounding box center [668, 325] width 143 height 19
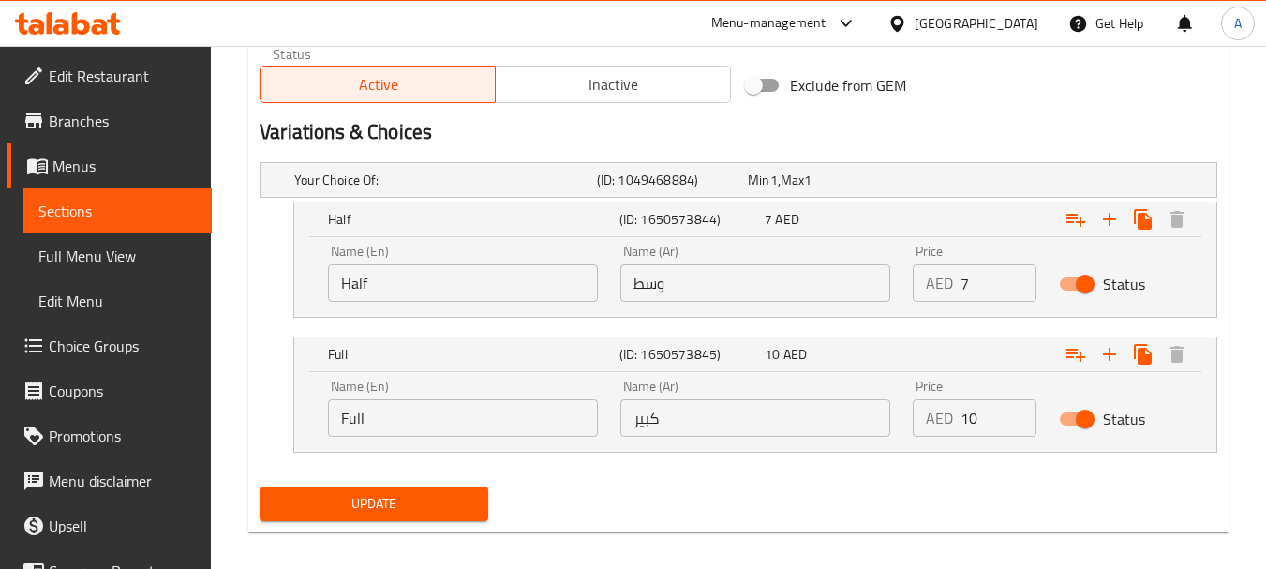
scroll to position [986, 0]
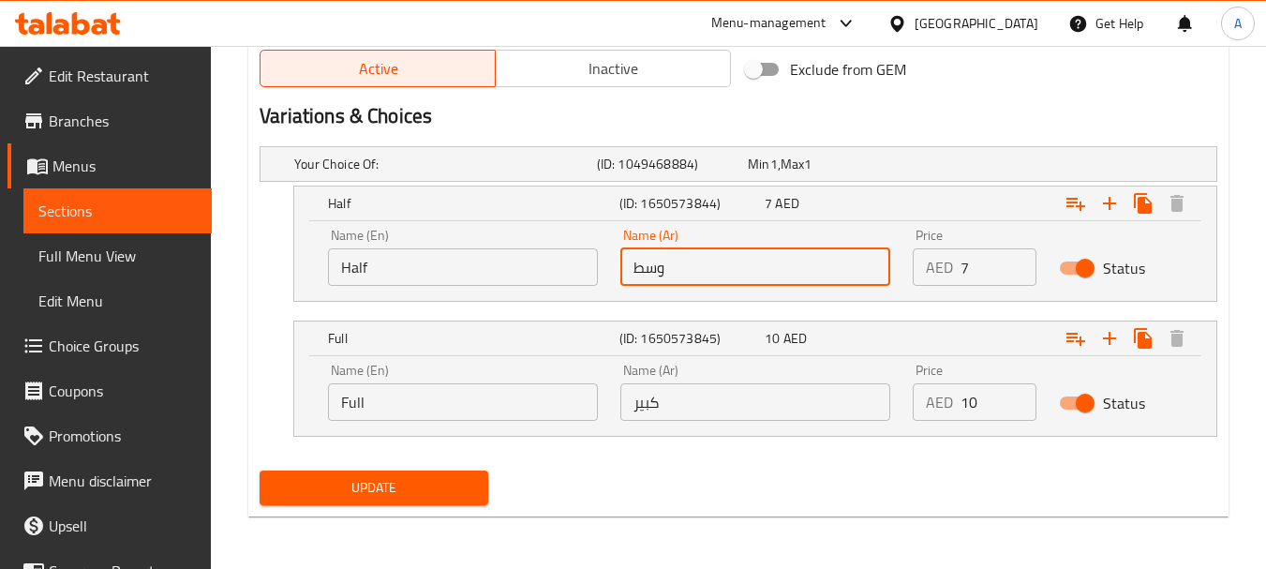
click at [719, 252] on input "وسط" at bounding box center [755, 266] width 270 height 37
click at [709, 257] on input "text" at bounding box center [755, 266] width 270 height 37
type input "نصف"
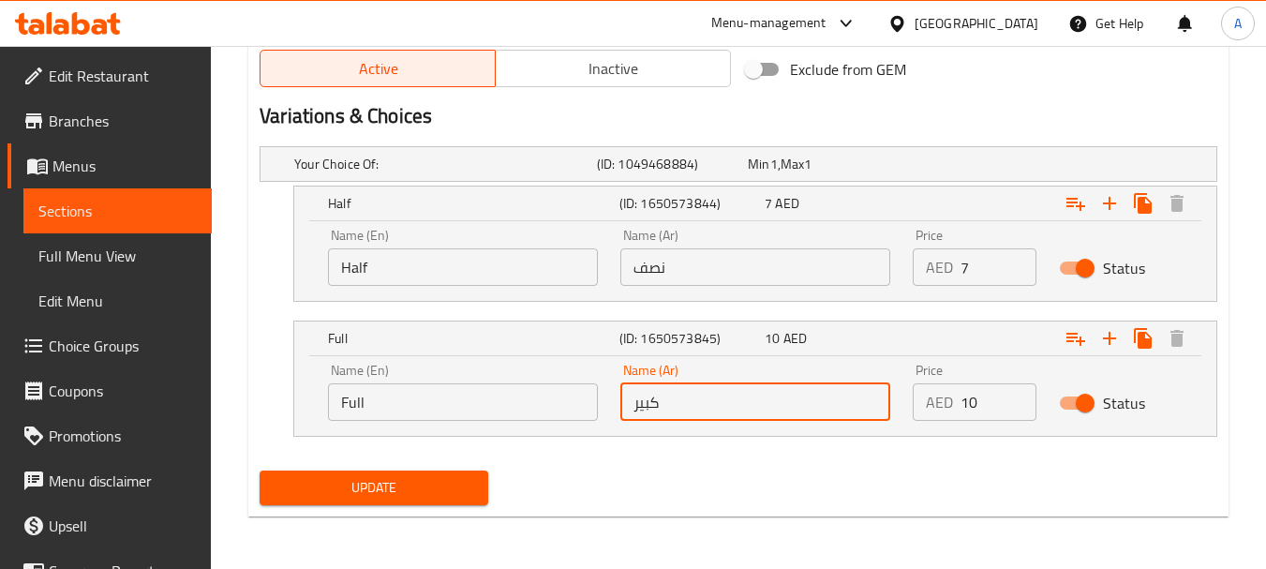
click at [688, 394] on input "كبير" at bounding box center [755, 401] width 270 height 37
click at [688, 393] on input "كبير" at bounding box center [755, 401] width 270 height 37
type input "كامل"
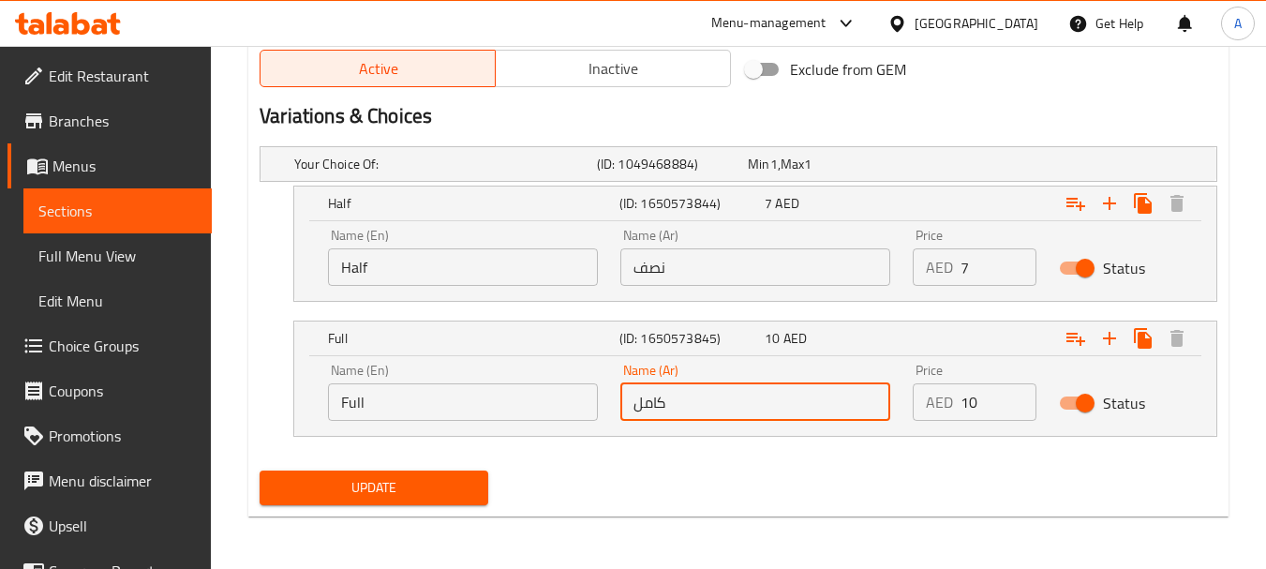
click at [478, 467] on div "Update" at bounding box center [373, 488] width 243 height 50
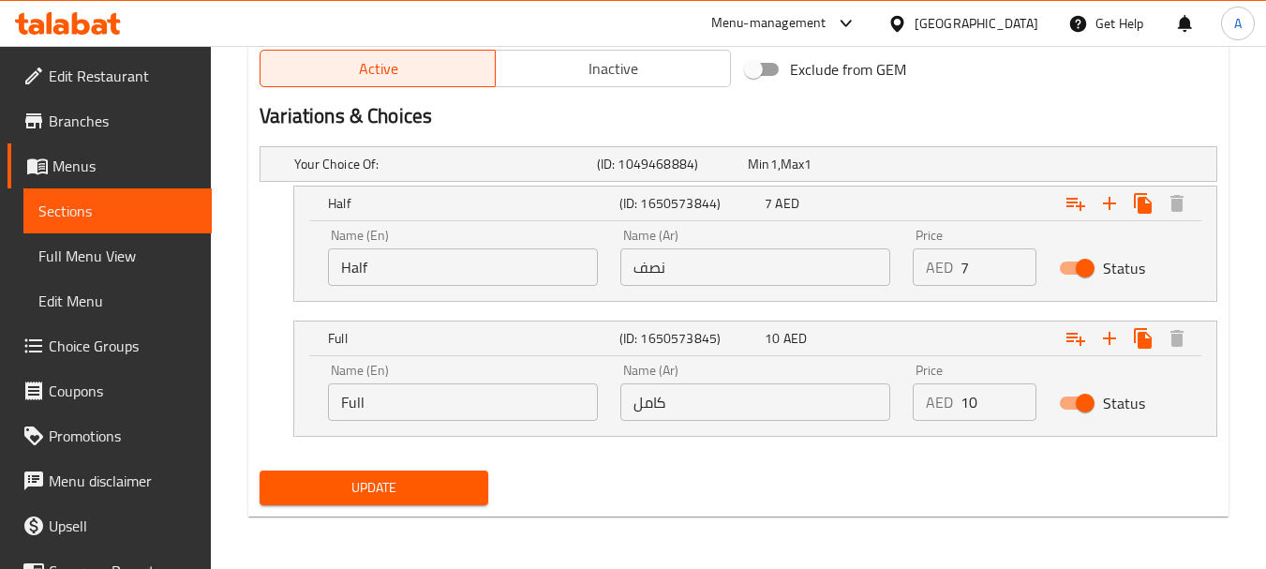
click at [460, 483] on span "Update" at bounding box center [374, 487] width 198 height 23
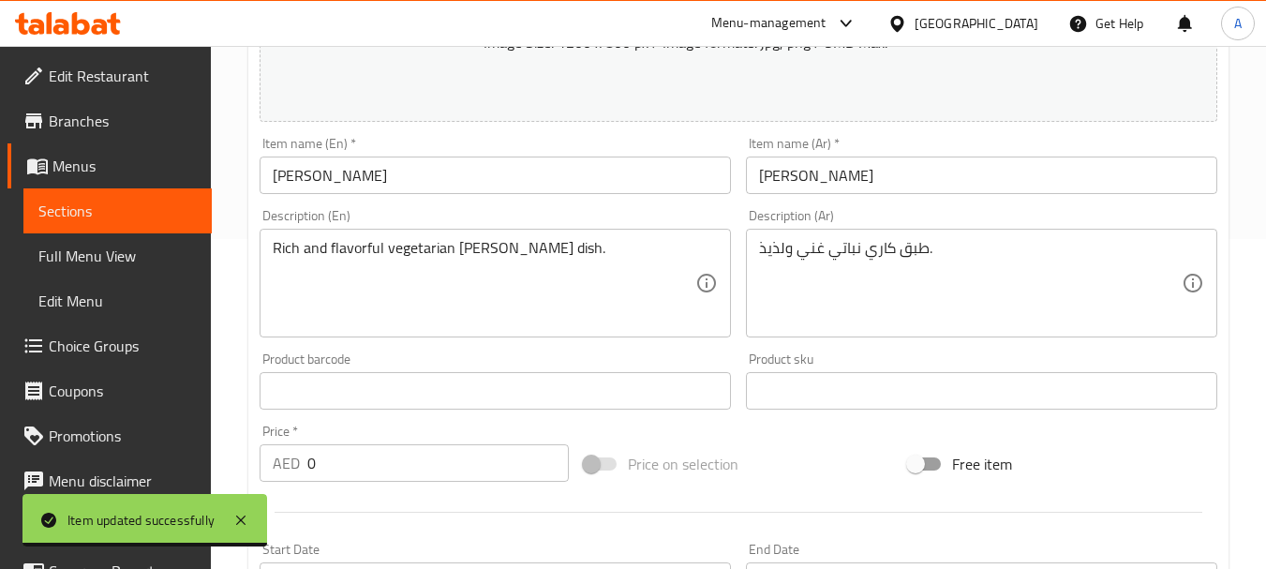
scroll to position [0, 0]
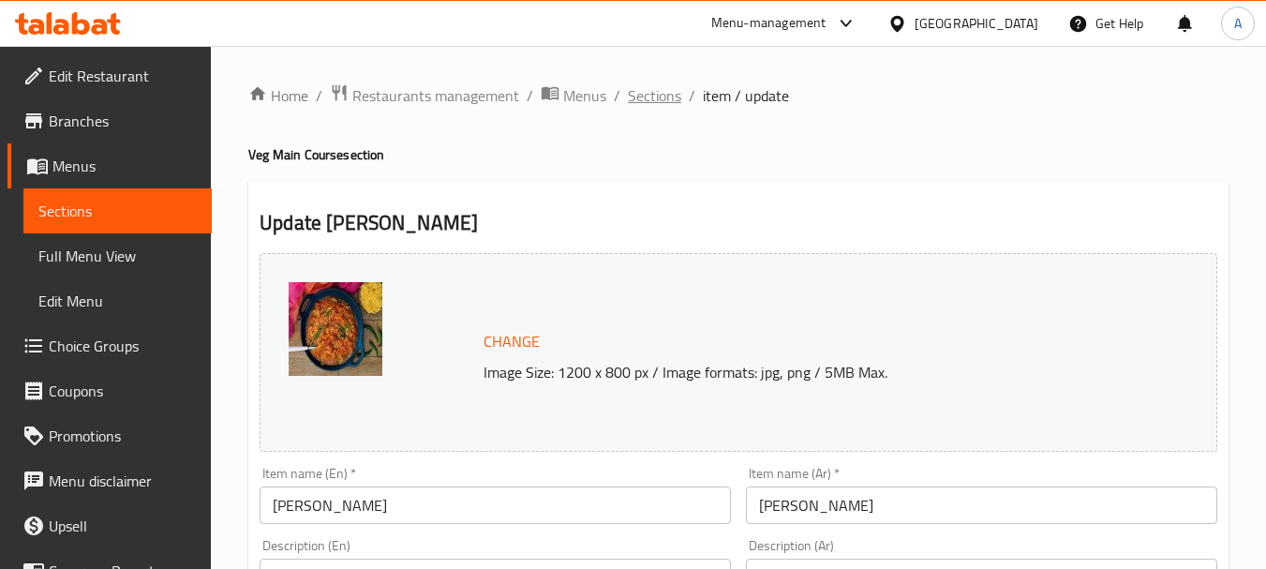
click at [657, 93] on span "Sections" at bounding box center [654, 95] width 53 height 22
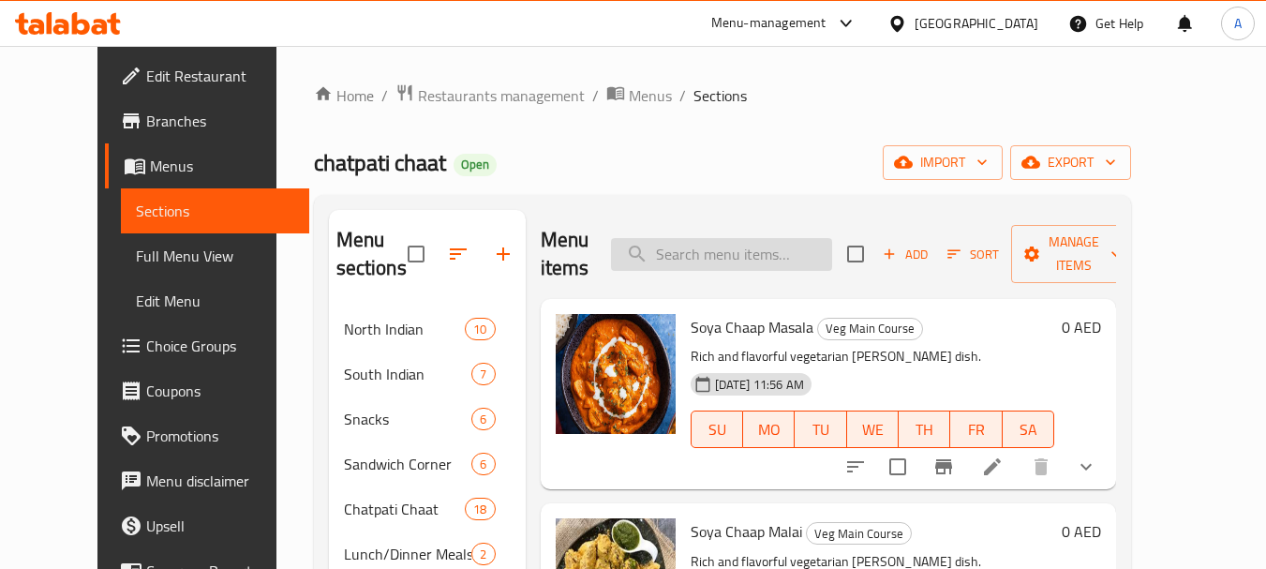
click at [790, 264] on input "search" at bounding box center [721, 254] width 221 height 33
paste input "Steamed Rice"
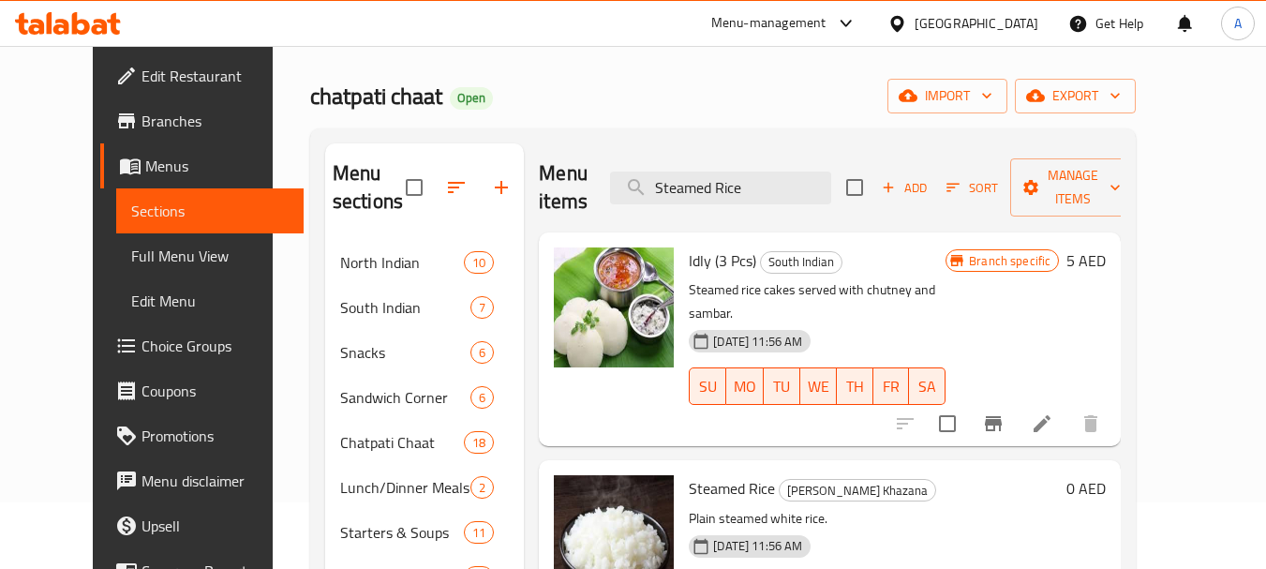
scroll to position [94, 0]
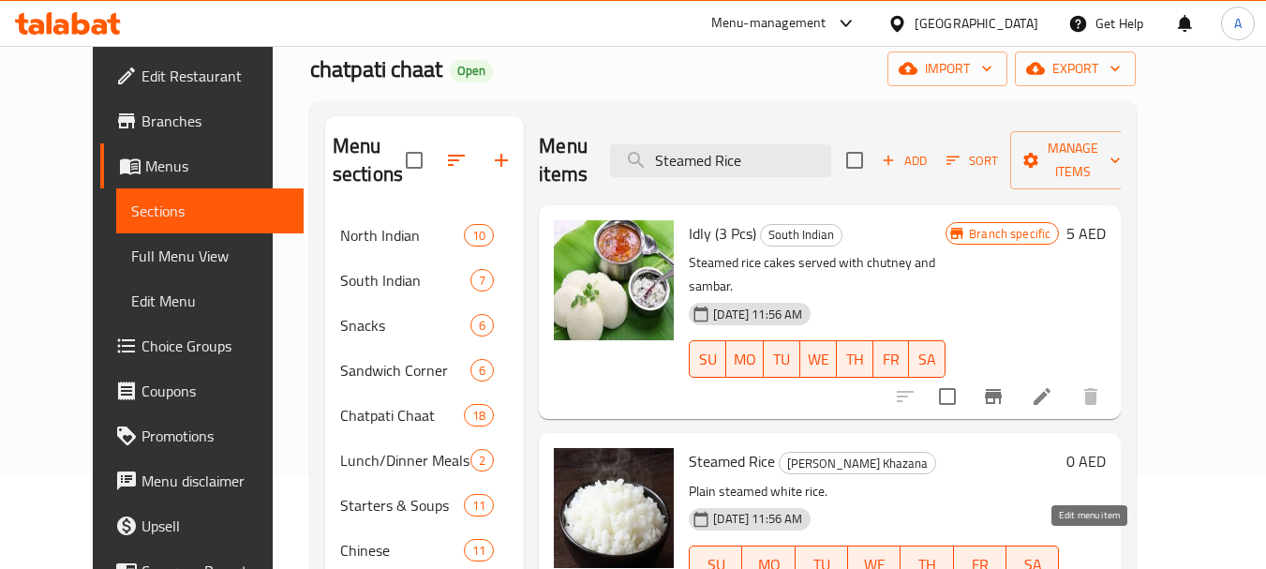
type input "Steamed Rice"
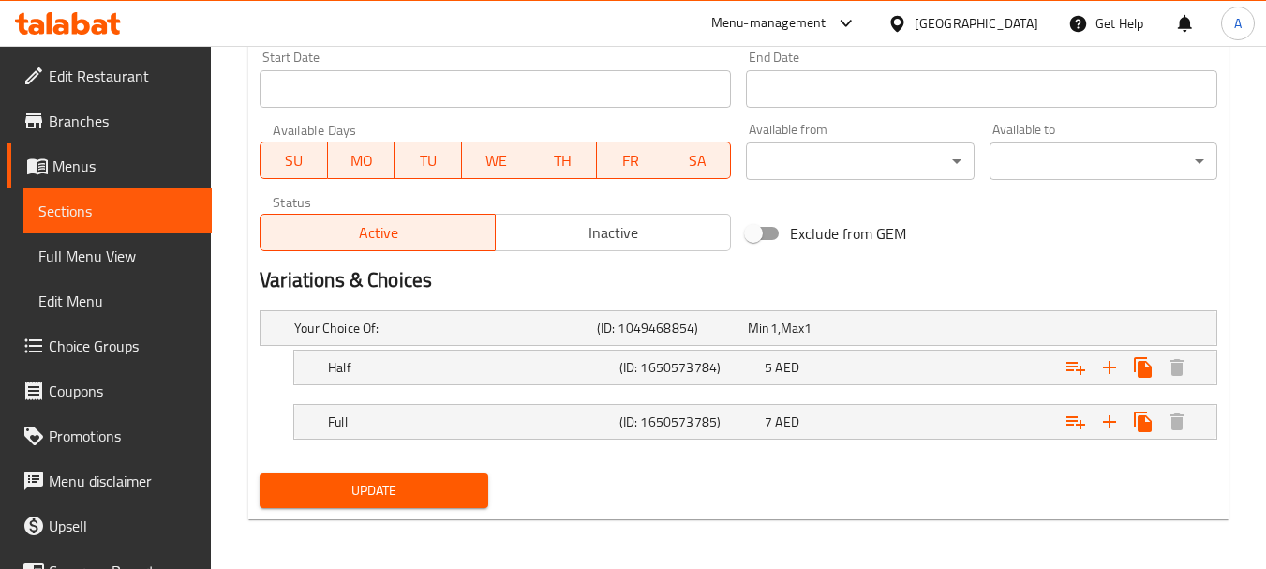
scroll to position [825, 0]
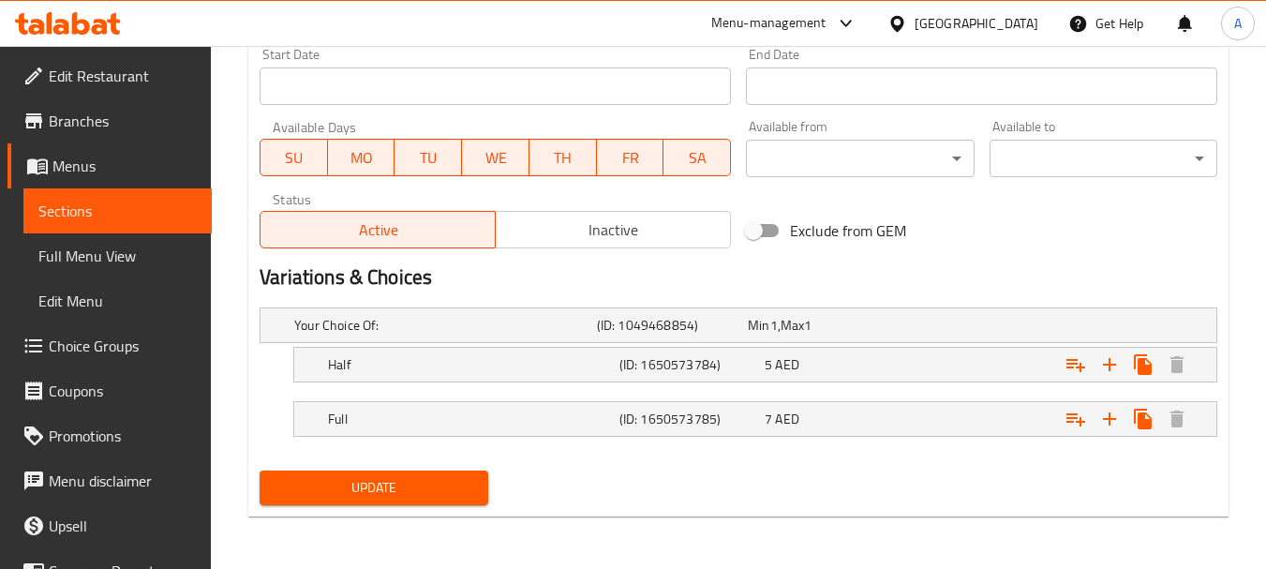
click at [809, 386] on nav at bounding box center [739, 393] width 958 height 15
click at [787, 346] on div "Half (ID: 1650573784) 5 AED" at bounding box center [744, 325] width 907 height 41
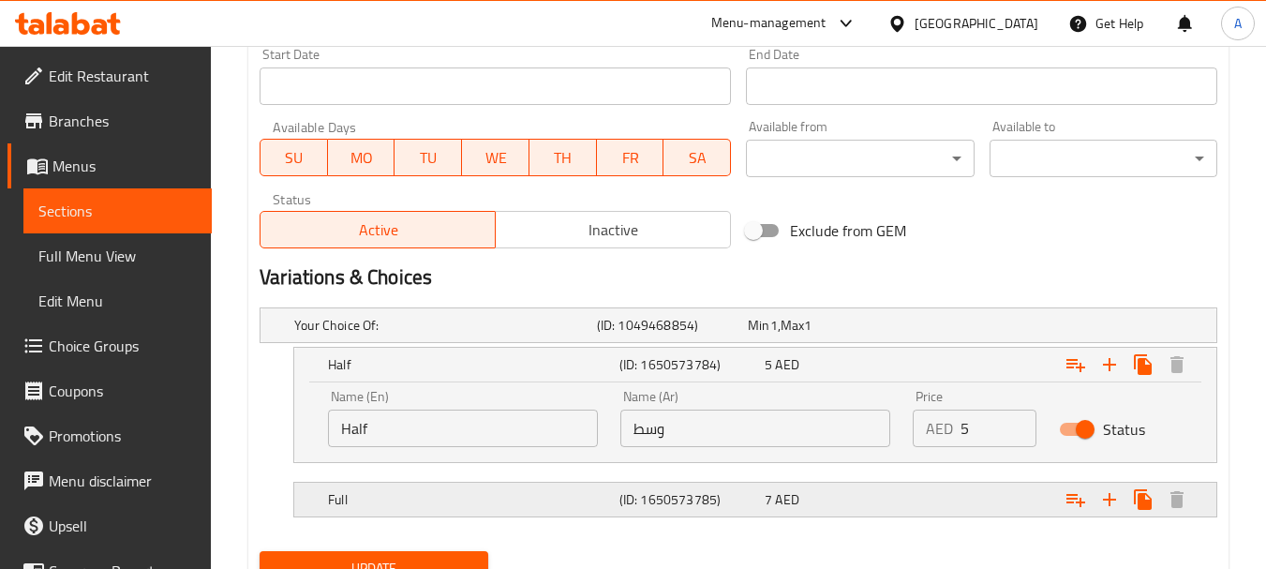
click at [778, 337] on span "AED" at bounding box center [773, 325] width 7 height 24
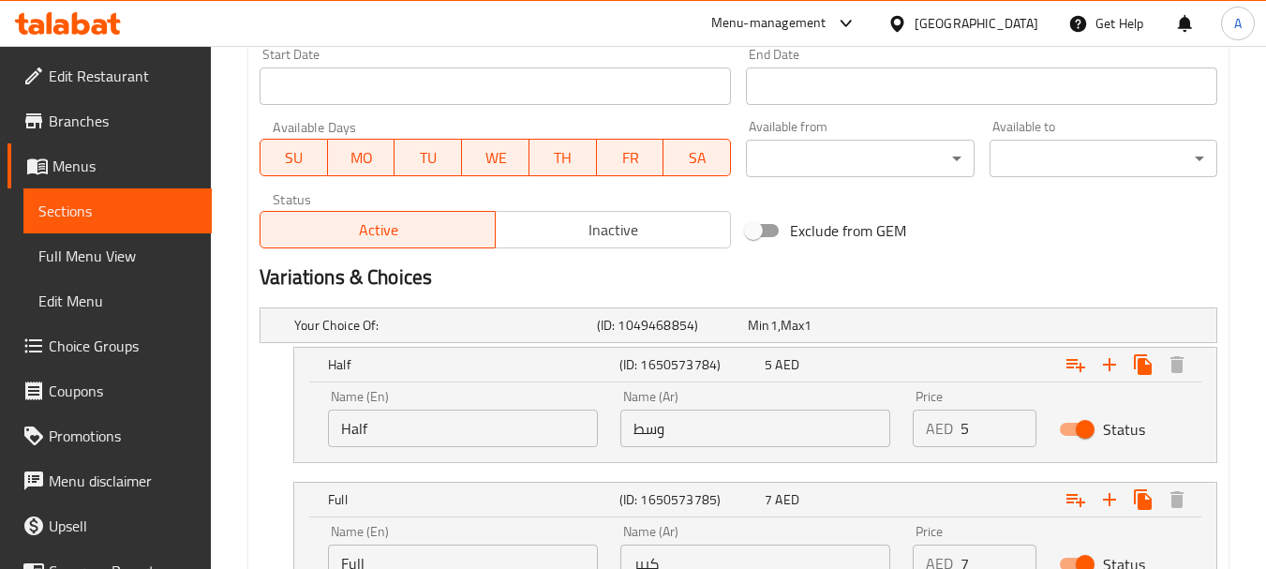
click at [756, 430] on input "وسط" at bounding box center [755, 428] width 270 height 37
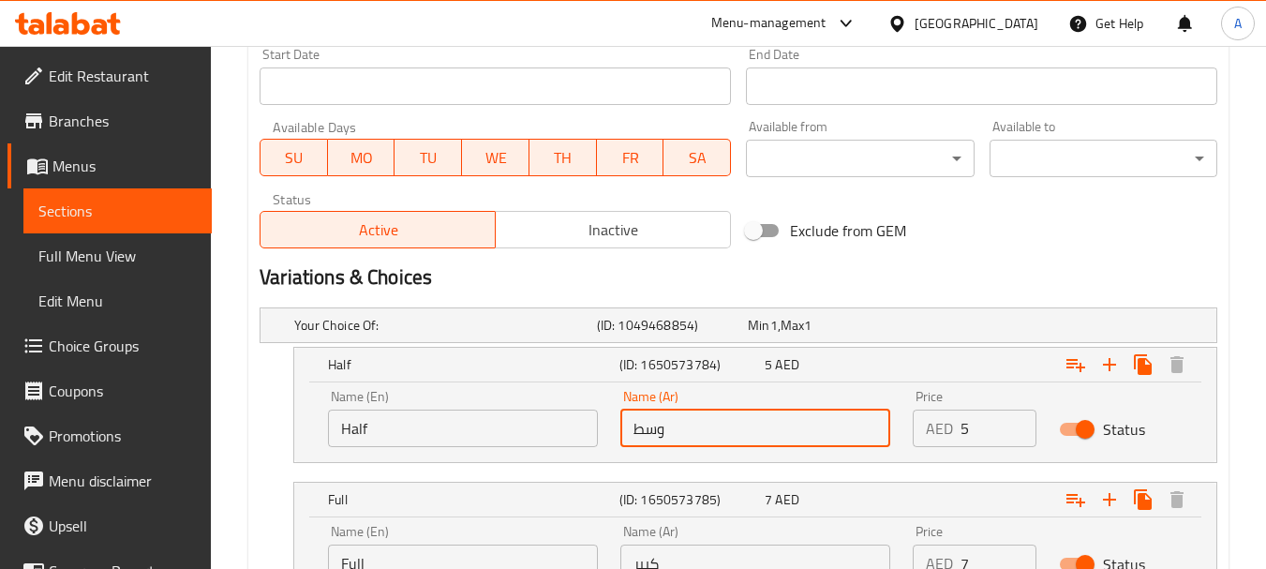
click at [756, 430] on input "وسط" at bounding box center [755, 428] width 270 height 37
drag, startPoint x: 724, startPoint y: 417, endPoint x: 609, endPoint y: 419, distance: 115.3
click at [609, 419] on div "Name (Ar) j Name (Ar)" at bounding box center [755, 419] width 292 height 80
click at [714, 426] on input "k" at bounding box center [755, 428] width 270 height 37
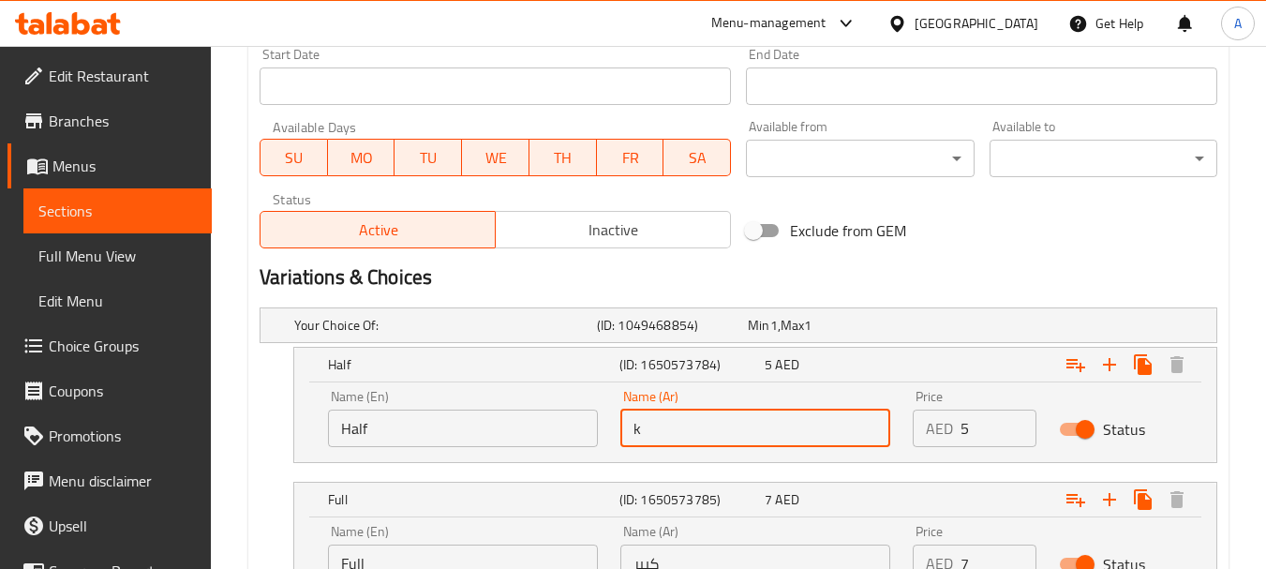
click at [714, 426] on input "k" at bounding box center [755, 428] width 270 height 37
type input "نصف"
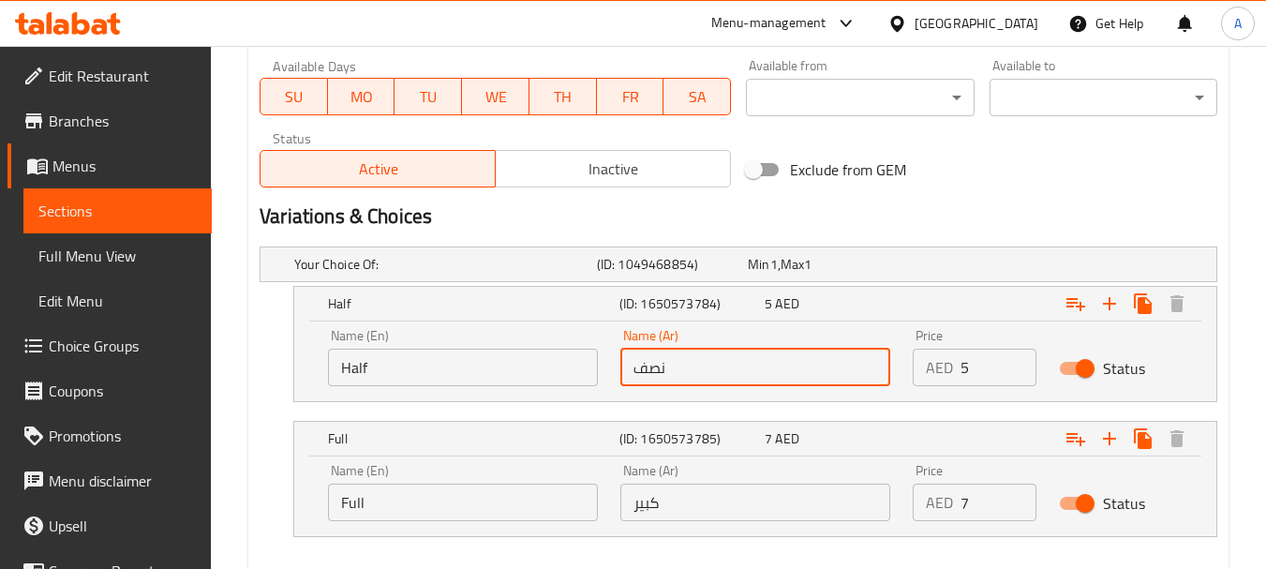
scroll to position [918, 0]
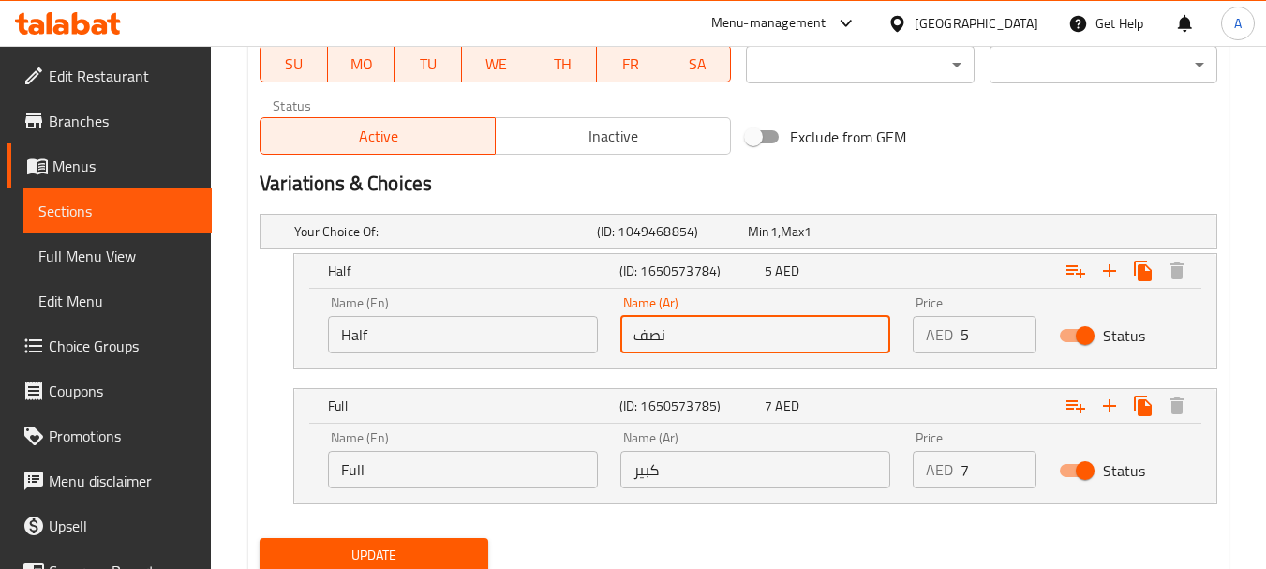
drag, startPoint x: 732, startPoint y: 431, endPoint x: 729, endPoint y: 454, distance: 22.7
click at [732, 435] on div "Name (Ar) كبير Name (Ar)" at bounding box center [755, 459] width 270 height 57
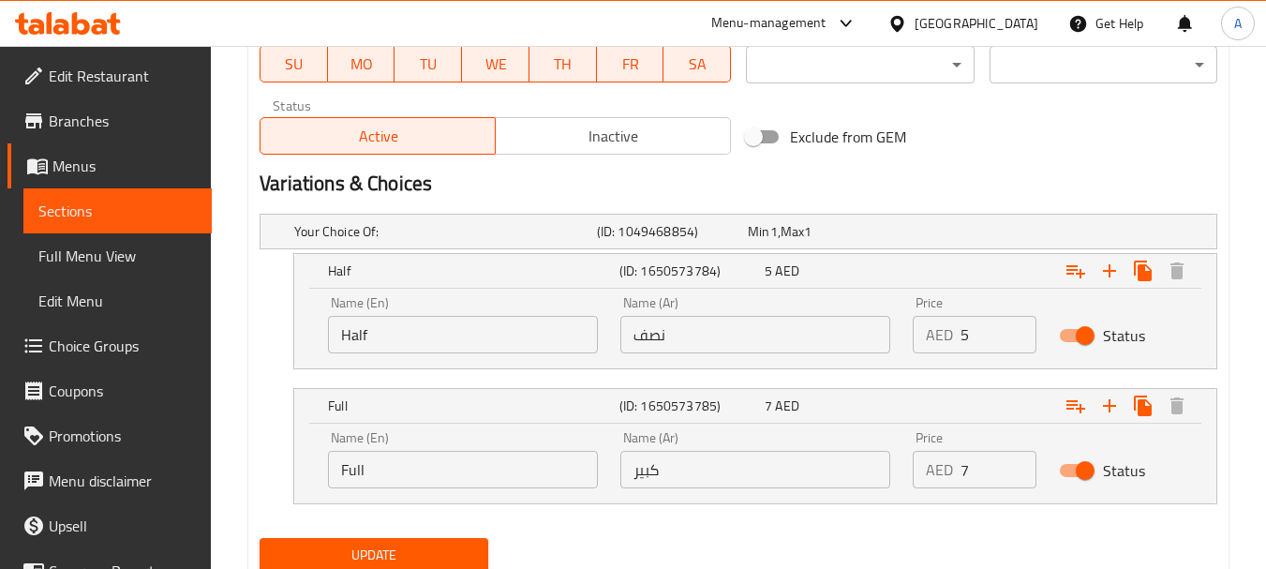
click at [728, 459] on input "كبير" at bounding box center [755, 469] width 270 height 37
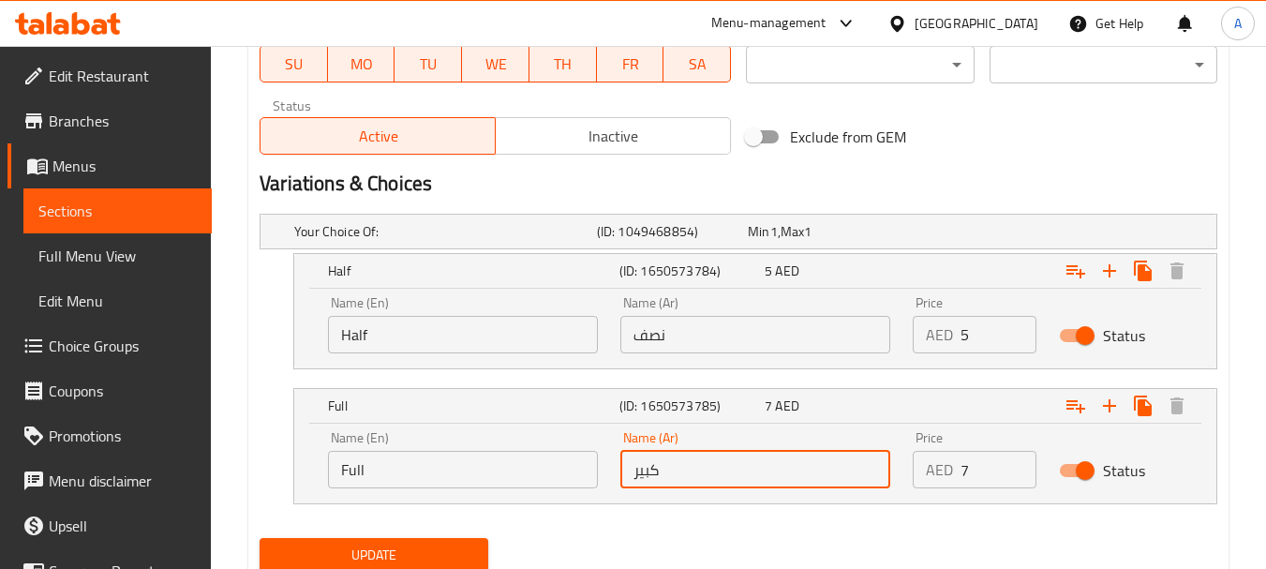
click at [728, 461] on input "كبير" at bounding box center [755, 469] width 270 height 37
type input "كامل"
click at [433, 557] on span "Update" at bounding box center [374, 555] width 198 height 23
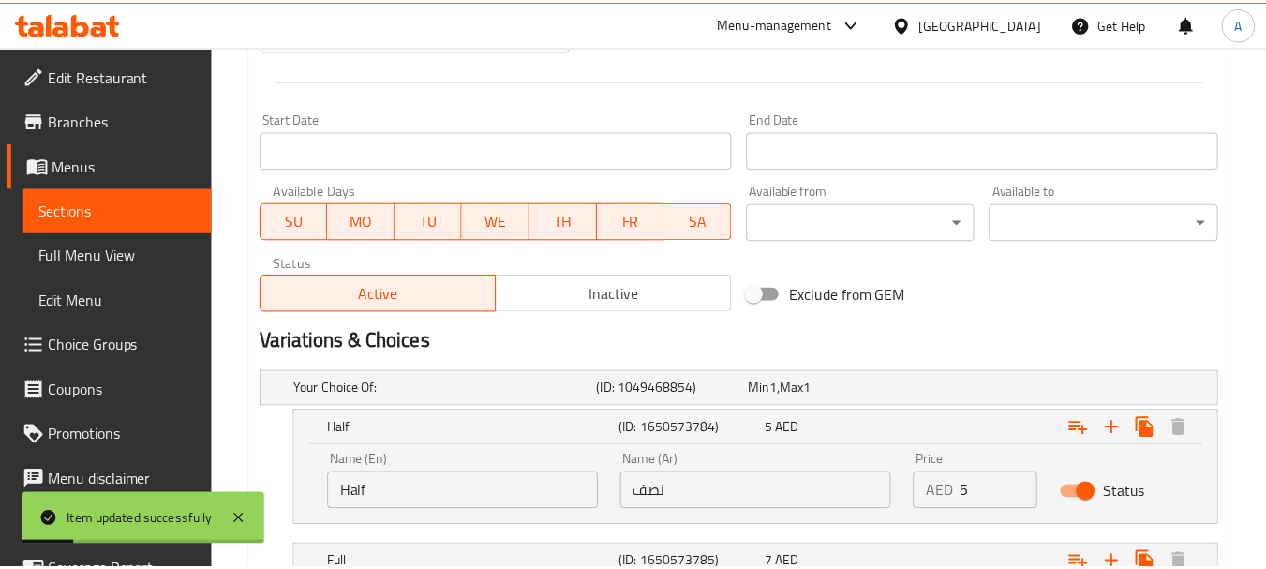
scroll to position [986, 0]
